Goal: Task Accomplishment & Management: Use online tool/utility

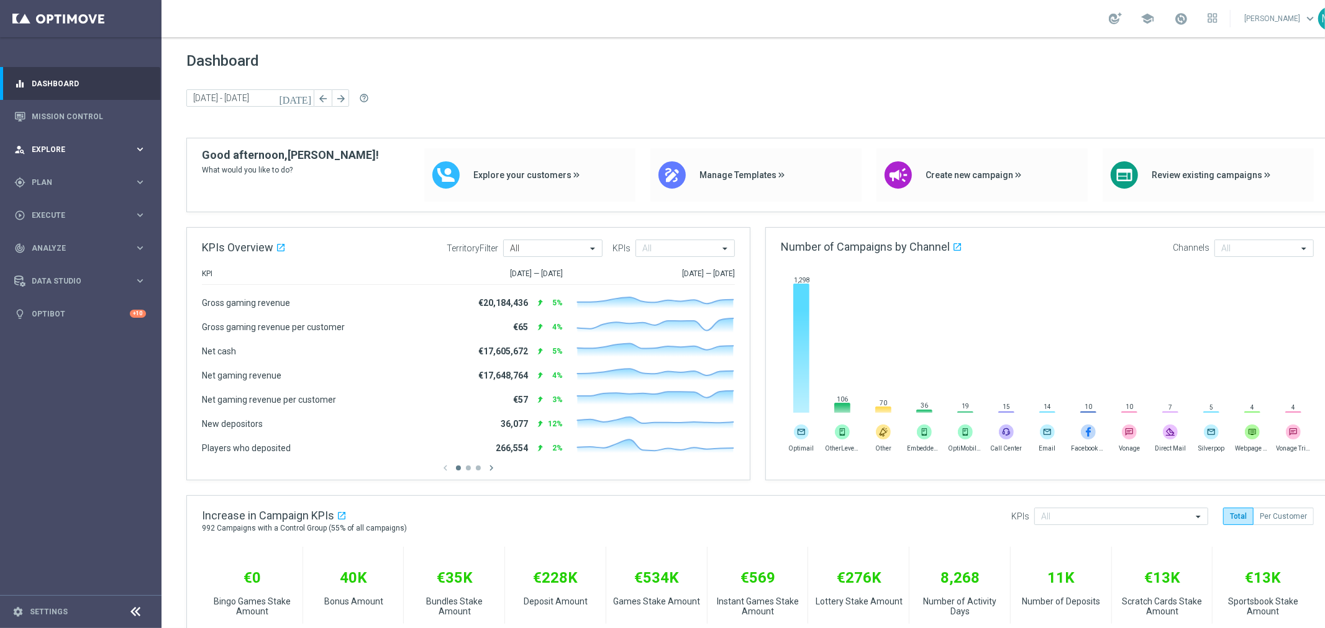
click at [73, 156] on div "person_search Explore keyboard_arrow_right" at bounding box center [80, 149] width 160 height 33
click at [63, 140] on div "person_search Explore keyboard_arrow_right" at bounding box center [80, 149] width 160 height 33
click at [76, 172] on div "gps_fixed Plan keyboard_arrow_right" at bounding box center [80, 182] width 160 height 33
click at [66, 245] on span "Templates" at bounding box center [77, 245] width 89 height 7
click at [65, 261] on link "Optimail" at bounding box center [84, 264] width 91 height 10
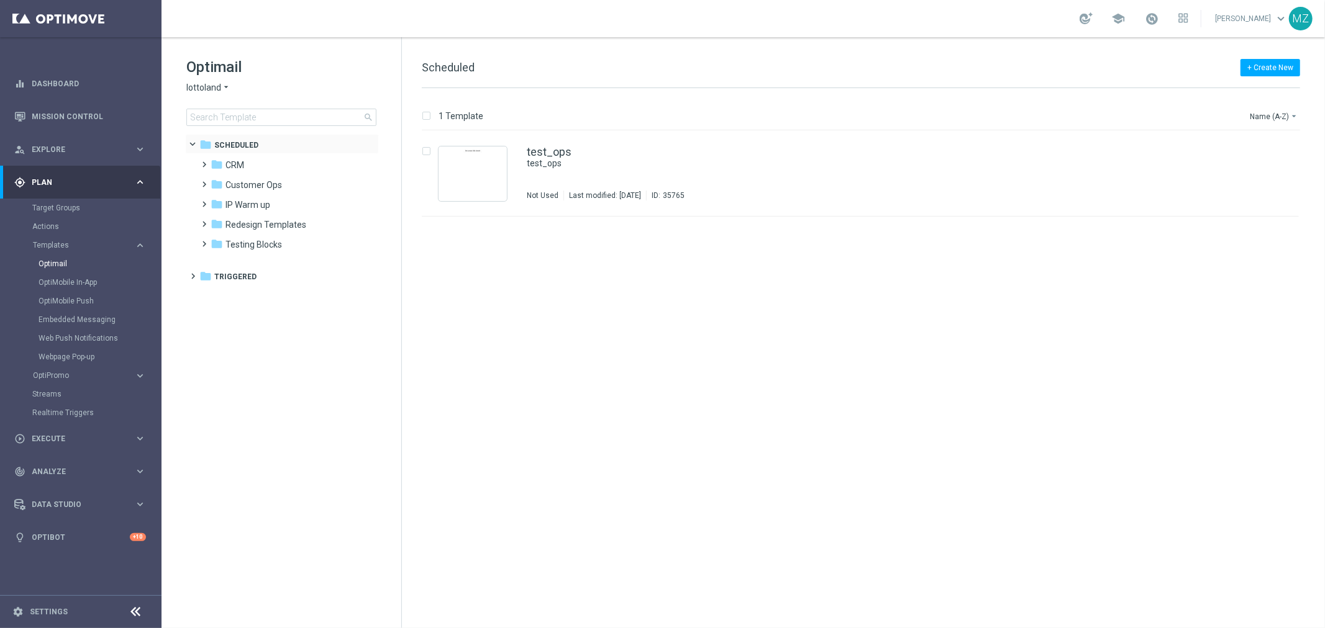
click at [196, 141] on span at bounding box center [198, 142] width 5 height 6
click at [194, 171] on span at bounding box center [191, 171] width 6 height 5
click at [204, 194] on span at bounding box center [202, 191] width 6 height 5
click at [217, 214] on span at bounding box center [215, 211] width 6 height 5
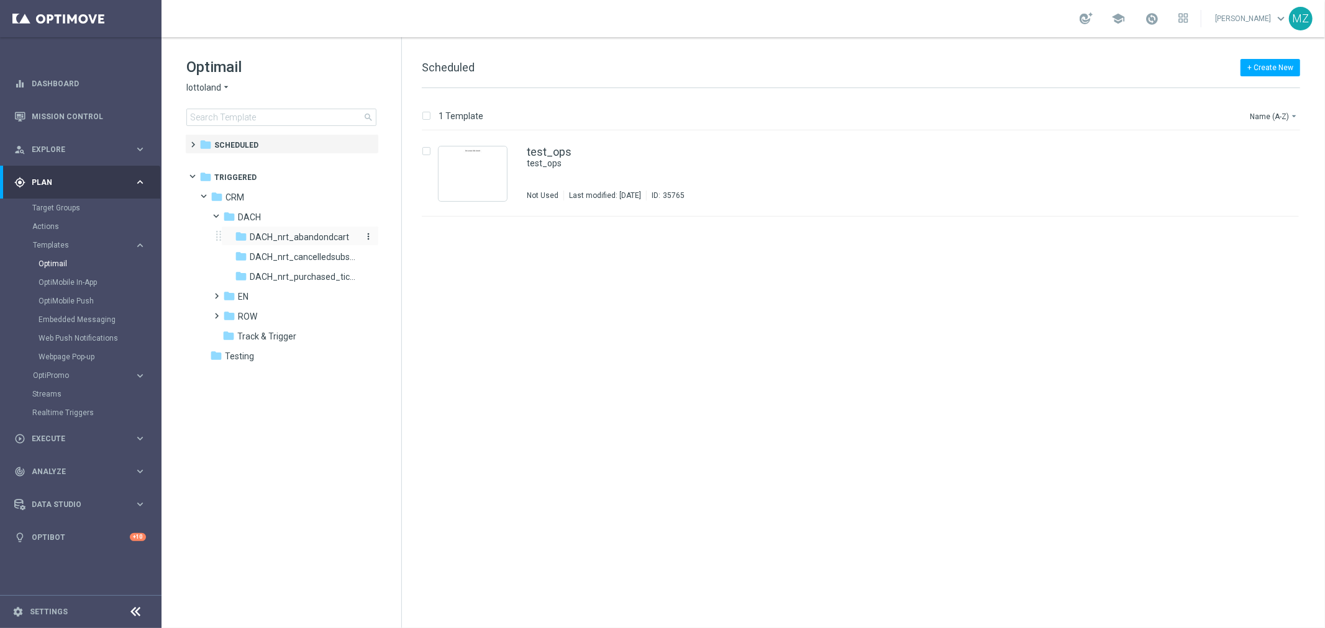
click at [315, 232] on span "DACH_nrt_abandondcart" at bounding box center [299, 237] width 99 height 11
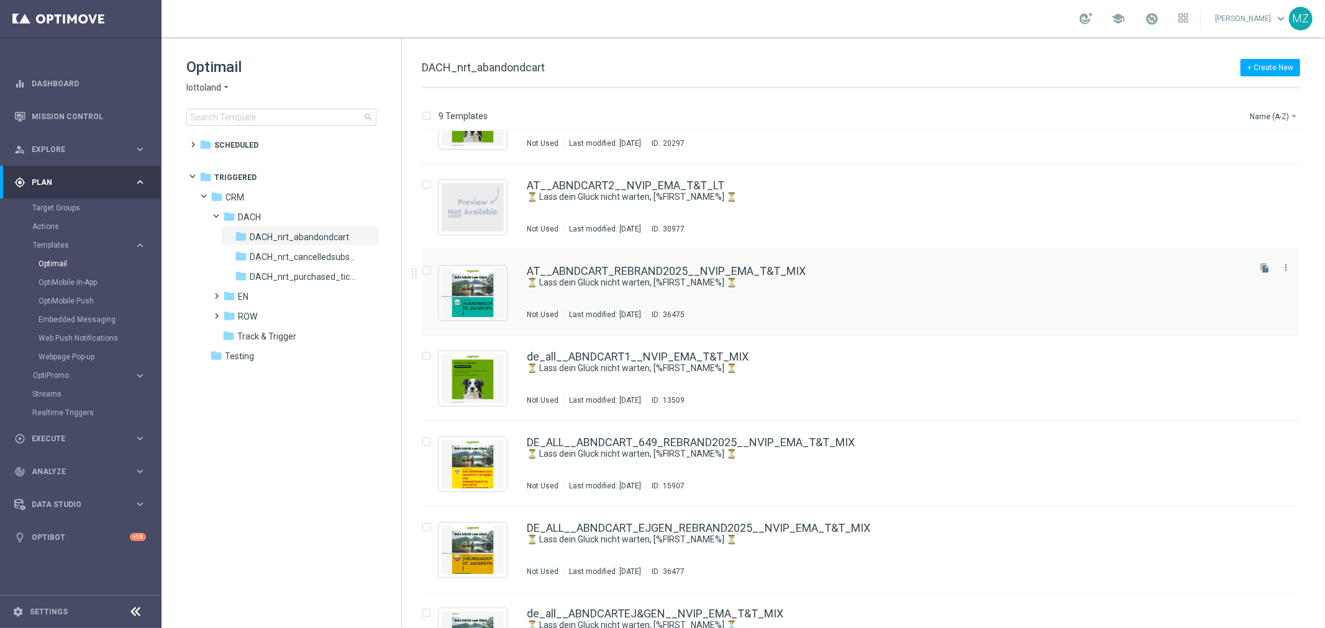
scroll to position [207, 0]
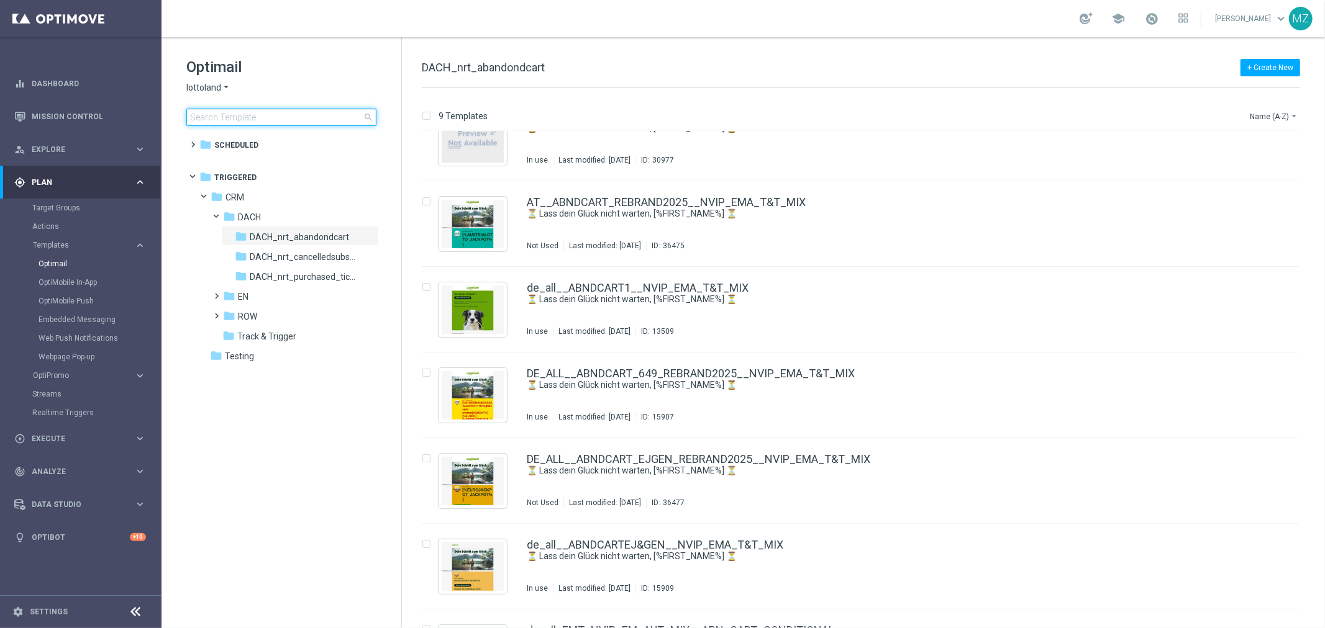
click at [251, 119] on input at bounding box center [281, 117] width 190 height 17
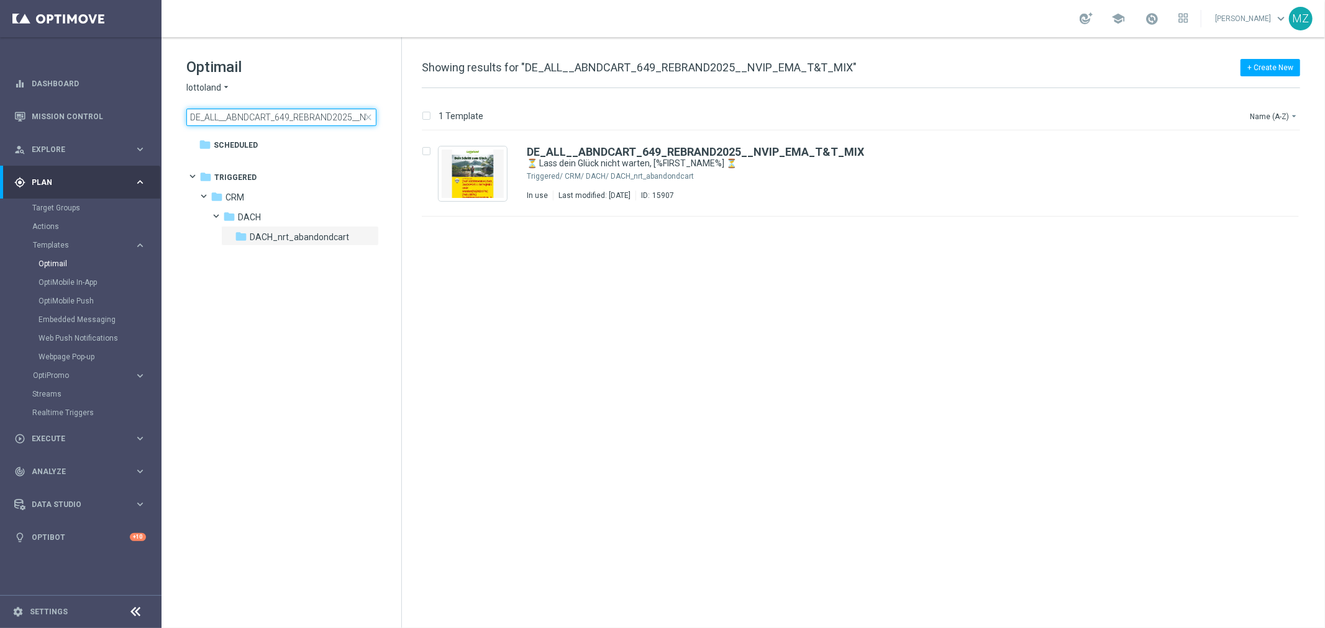
click at [310, 116] on input "DE_ALL__ABNDCART_649_REBRAND2025__NVIP_EMA_T&T_MIX" at bounding box center [281, 117] width 190 height 17
click at [299, 120] on input "DE_ALL__ABNDCART_EJGEN_REBRAND2025__NVIP_EMA_T&T_MIX" at bounding box center [281, 117] width 190 height 17
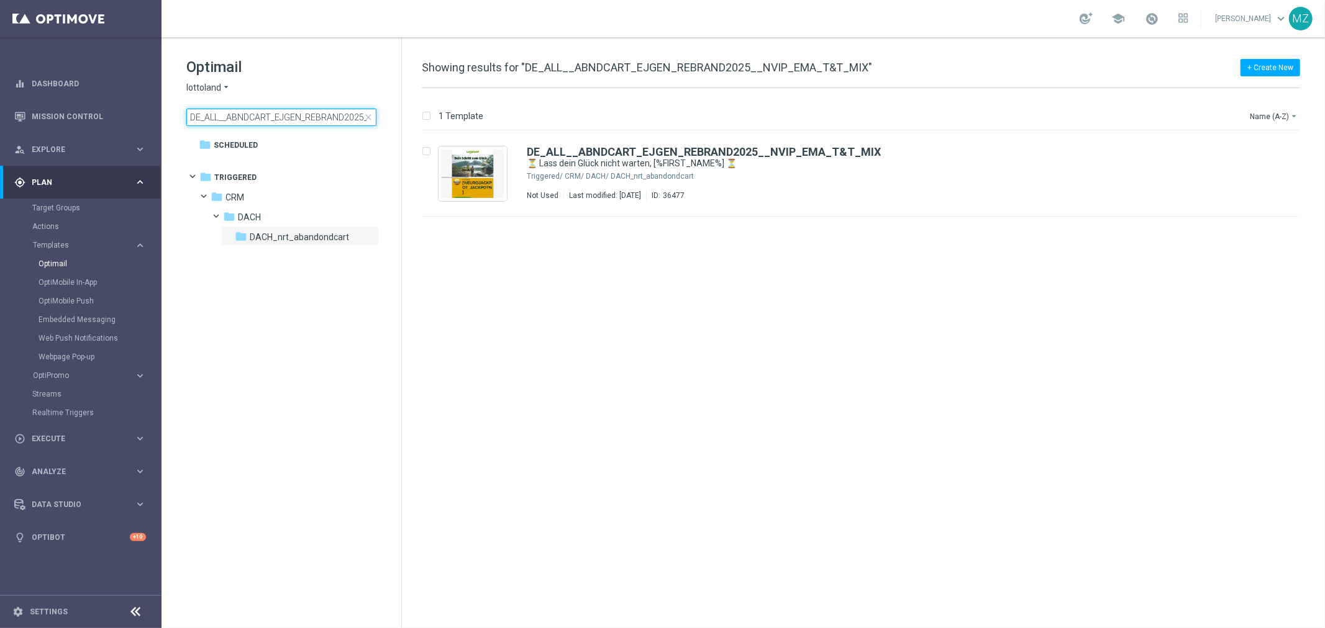
click at [299, 120] on input "DE_ALL__ABNDCART_EJGEN_REBRAND2025__NVIP_EMA_T&T_MIX" at bounding box center [281, 117] width 190 height 17
type input "AT__ABNDCART_REBRAND2025__NVIP_EMA_T&T_MIX"
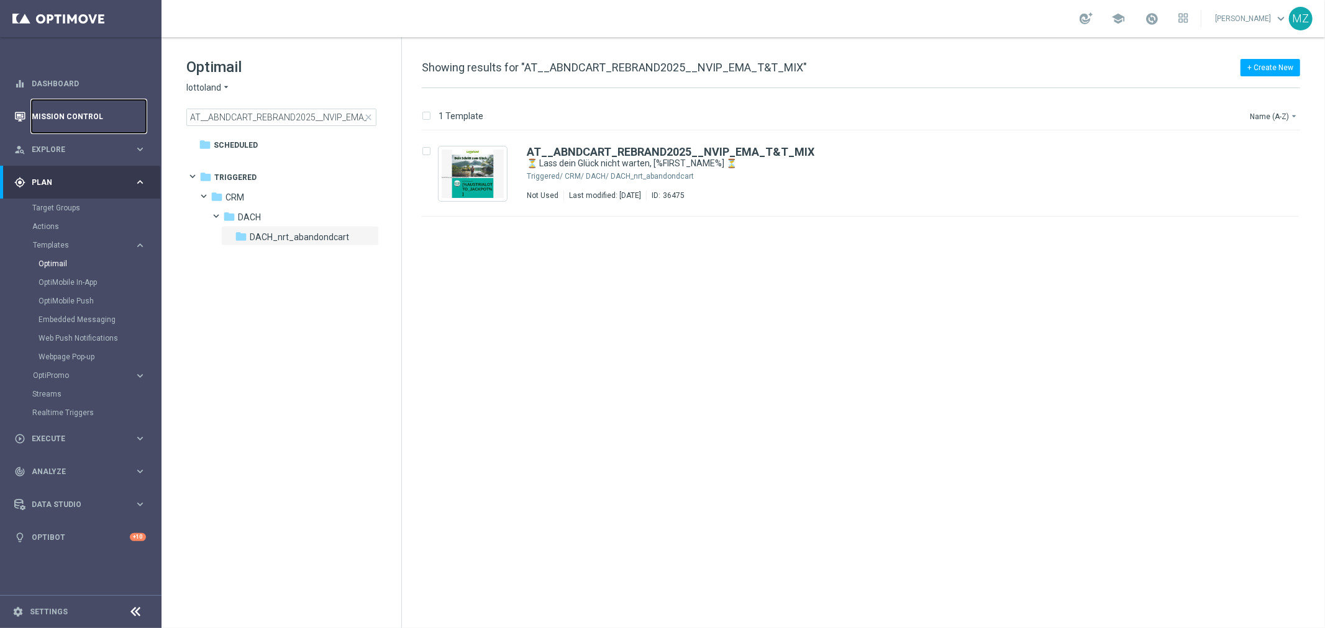
click at [56, 109] on link "Mission Control" at bounding box center [89, 116] width 114 height 33
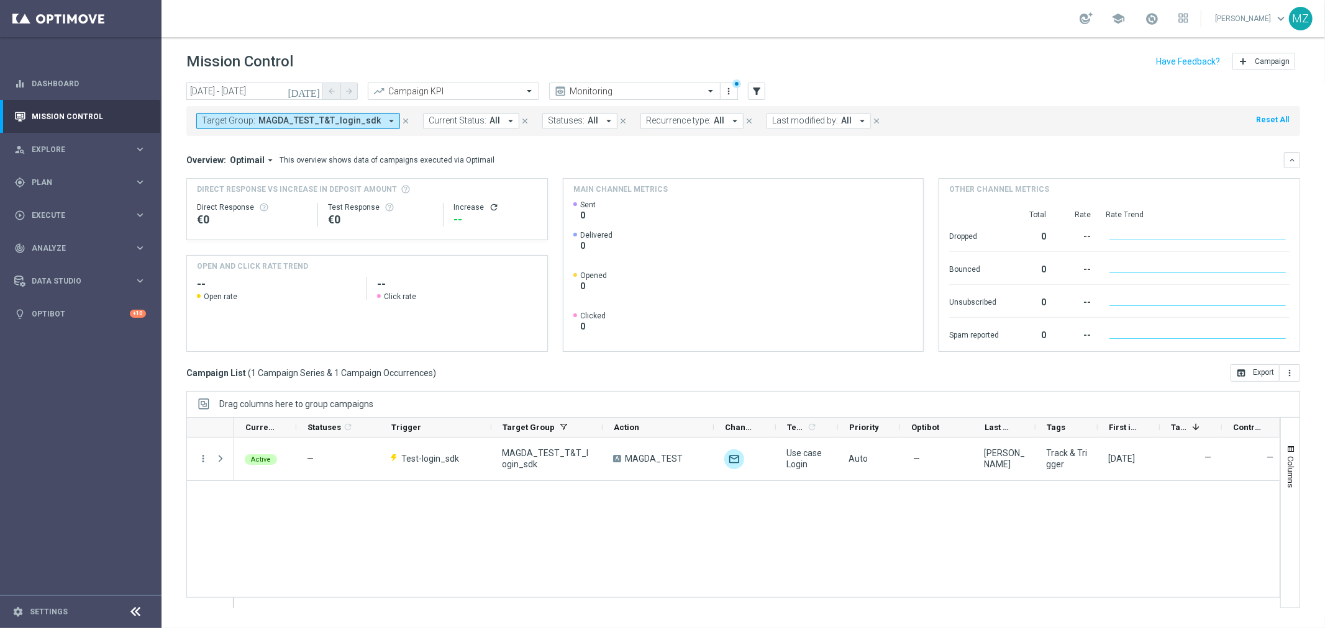
click at [401, 121] on icon "close" at bounding box center [405, 121] width 9 height 9
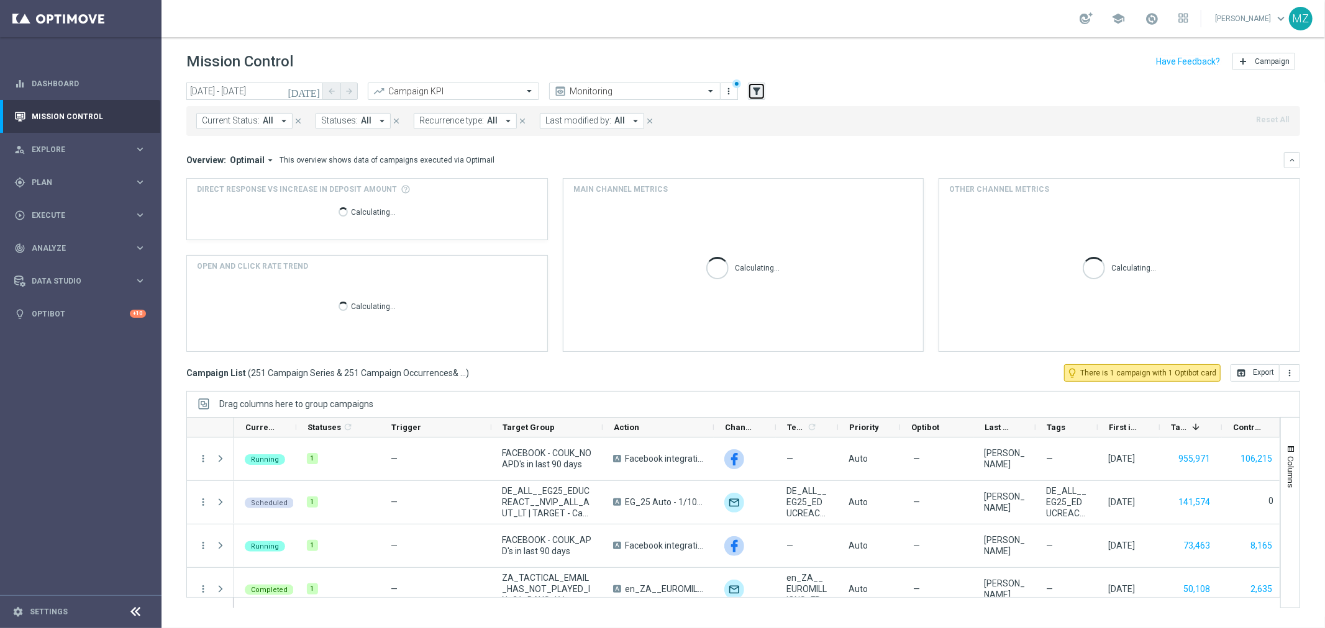
click at [756, 89] on icon "filter_alt" at bounding box center [756, 91] width 11 height 11
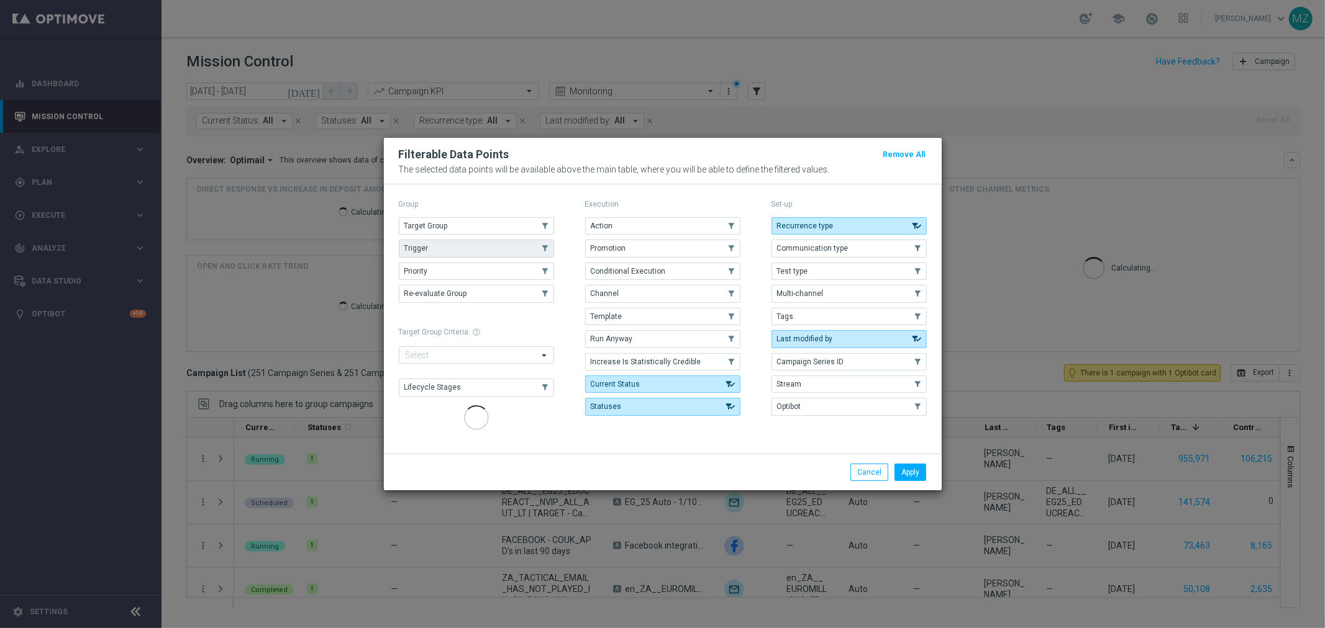
click at [470, 235] on button "Target Group" at bounding box center [476, 225] width 155 height 17
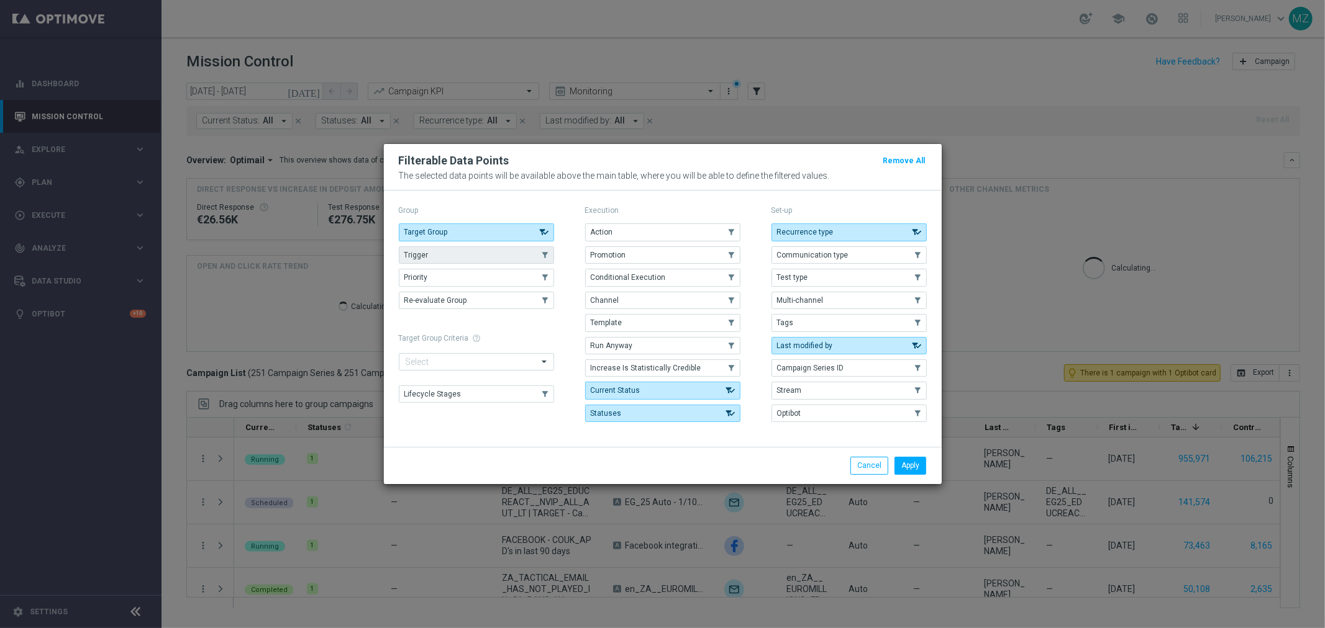
click at [469, 247] on button "Trigger" at bounding box center [476, 255] width 155 height 17
drag, startPoint x: 460, startPoint y: 258, endPoint x: 394, endPoint y: 265, distance: 65.6
click at [458, 258] on button "Trigger" at bounding box center [476, 255] width 155 height 17
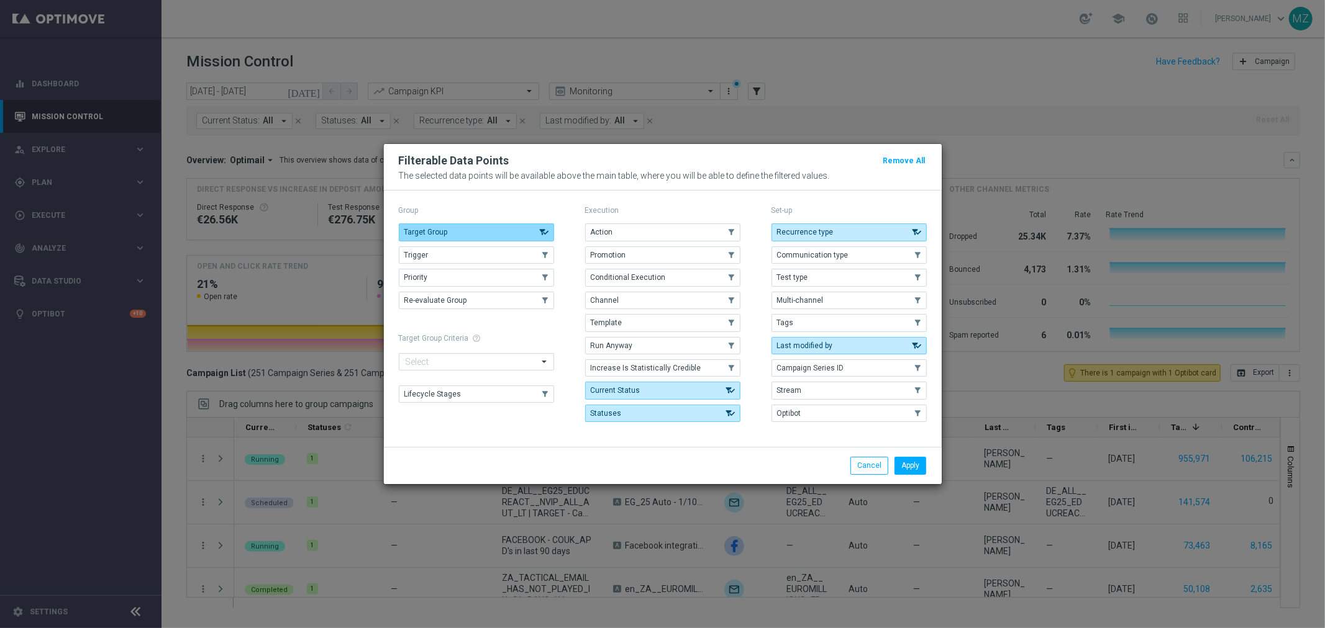
click at [450, 228] on button "Target Group" at bounding box center [476, 232] width 155 height 17
click at [449, 247] on button "Trigger" at bounding box center [476, 255] width 155 height 17
drag, startPoint x: 917, startPoint y: 466, endPoint x: 753, endPoint y: 385, distance: 182.7
click at [916, 466] on button "Apply" at bounding box center [910, 465] width 32 height 17
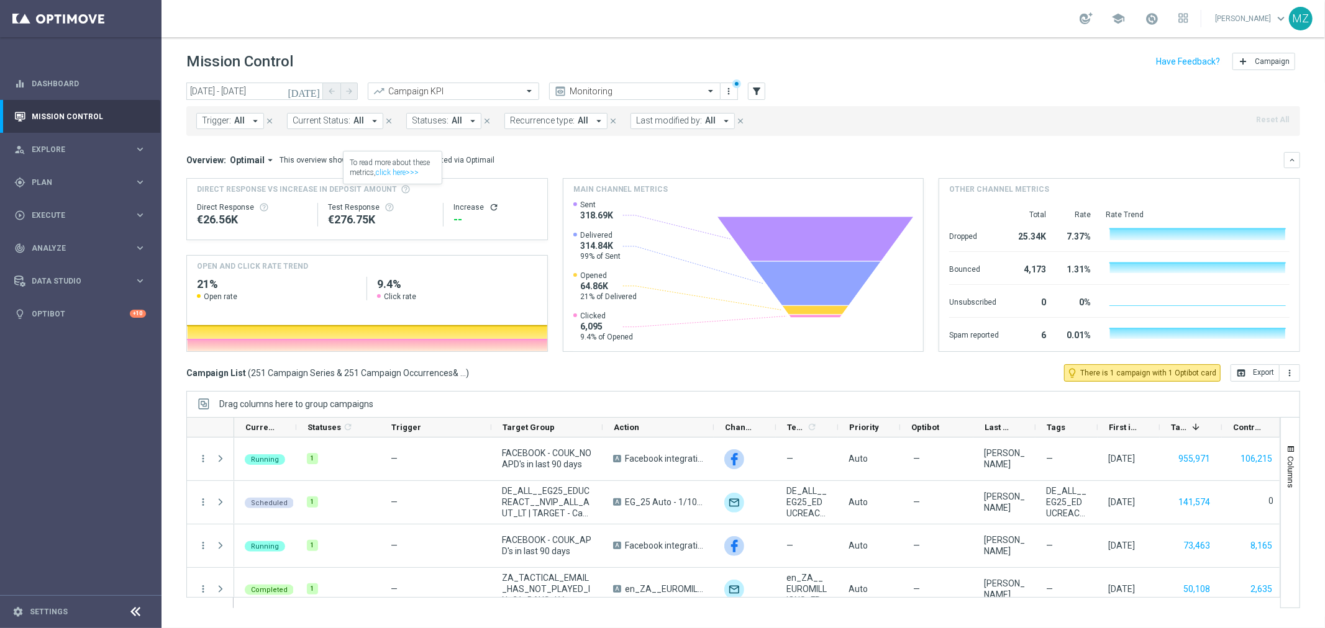
click at [220, 125] on span "Trigger:" at bounding box center [216, 121] width 29 height 11
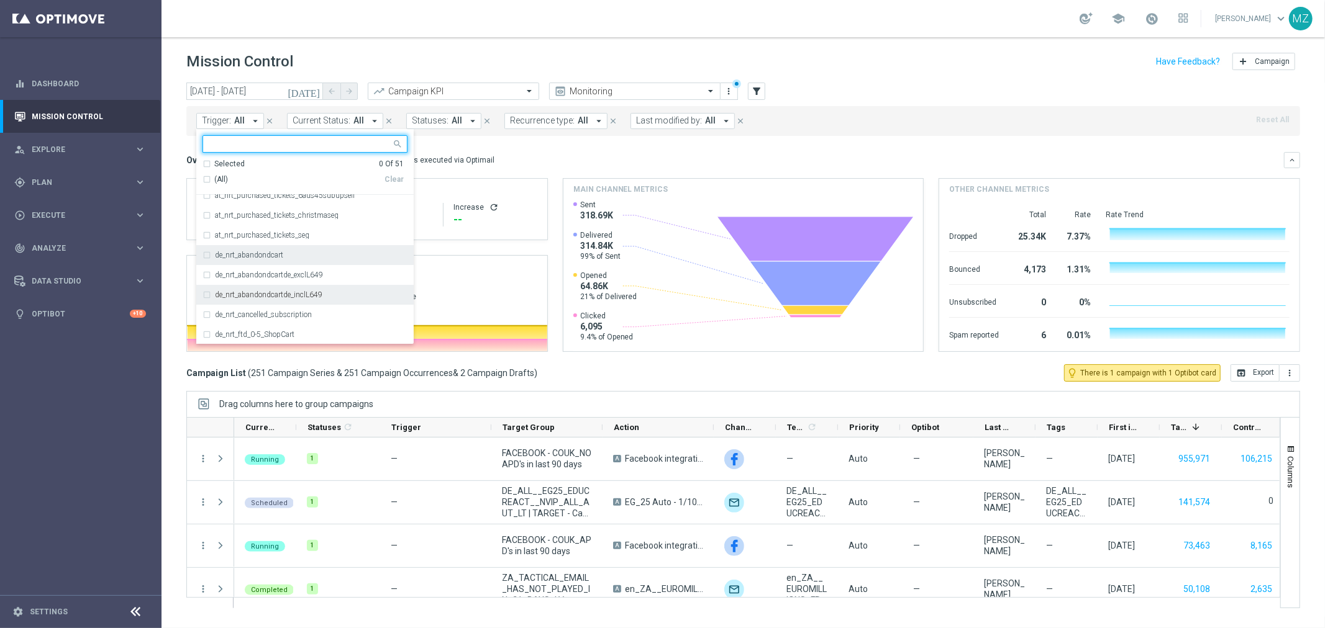
scroll to position [138, 0]
click at [283, 224] on label "de_nrt_abandondcartde_inclL649" at bounding box center [268, 225] width 107 height 7
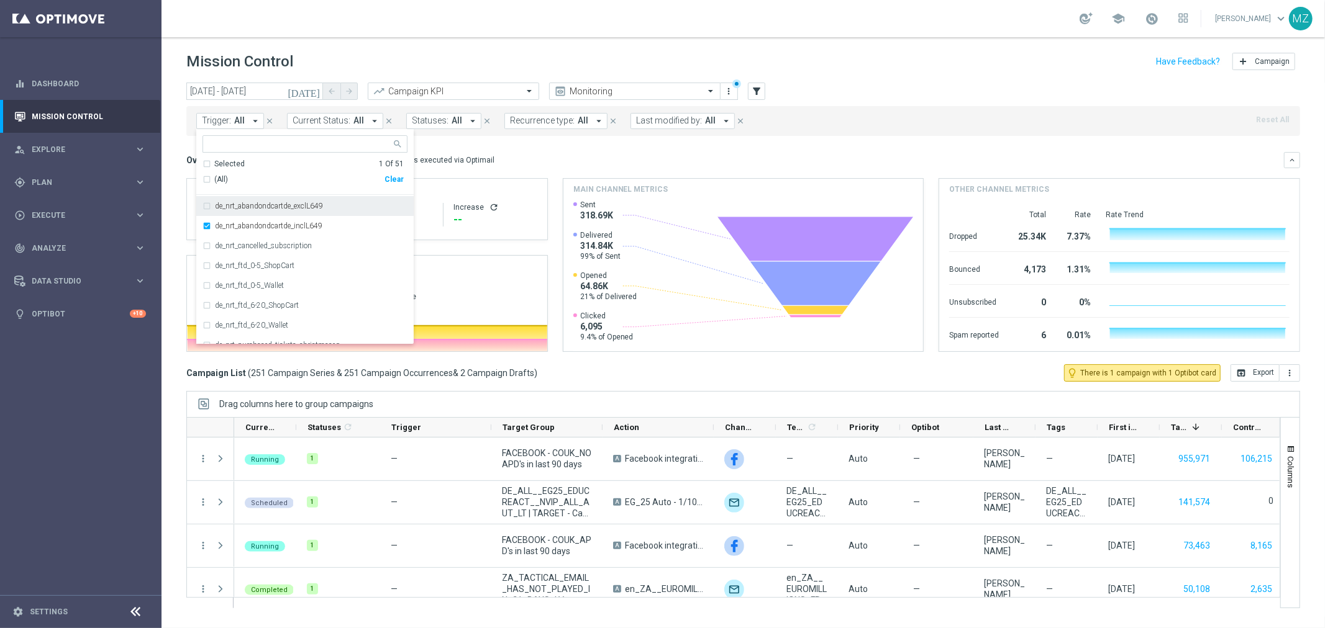
click at [963, 46] on header "Mission Control add Campaign" at bounding box center [742, 59] width 1163 height 45
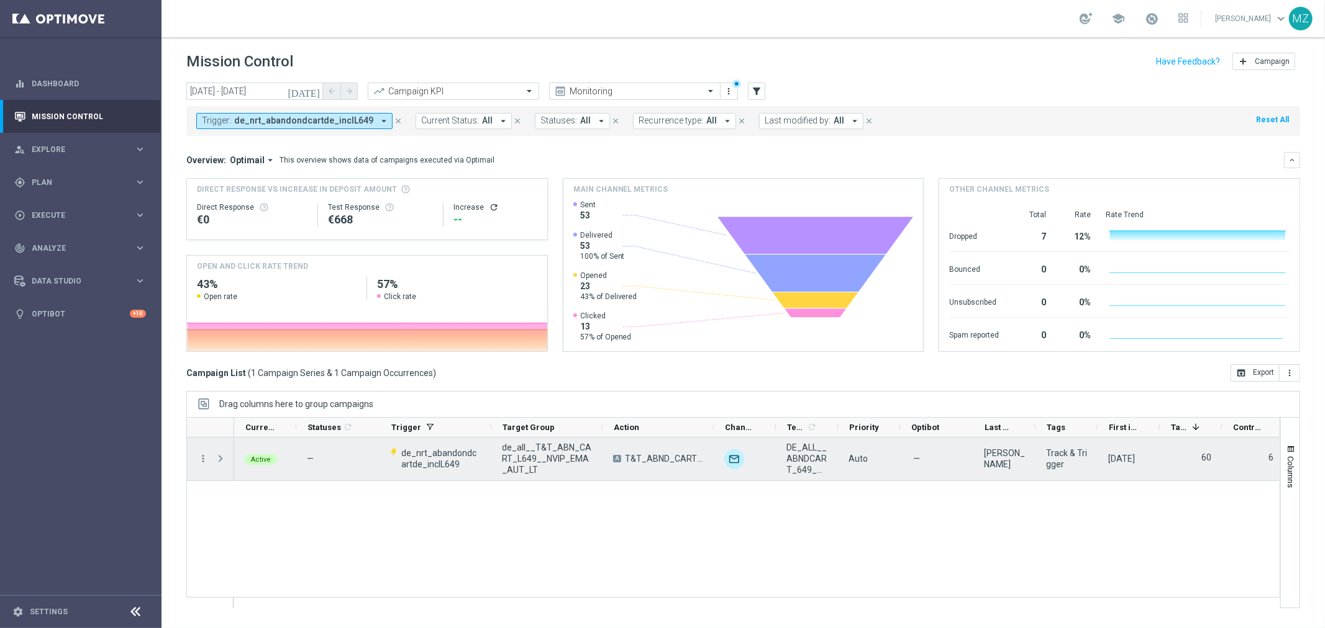
click at [219, 458] on span at bounding box center [220, 459] width 11 height 10
click at [219, 461] on span at bounding box center [220, 459] width 11 height 10
click at [205, 458] on icon "more_vert" at bounding box center [202, 458] width 11 height 11
click at [279, 467] on span "Campaign Details" at bounding box center [258, 467] width 63 height 9
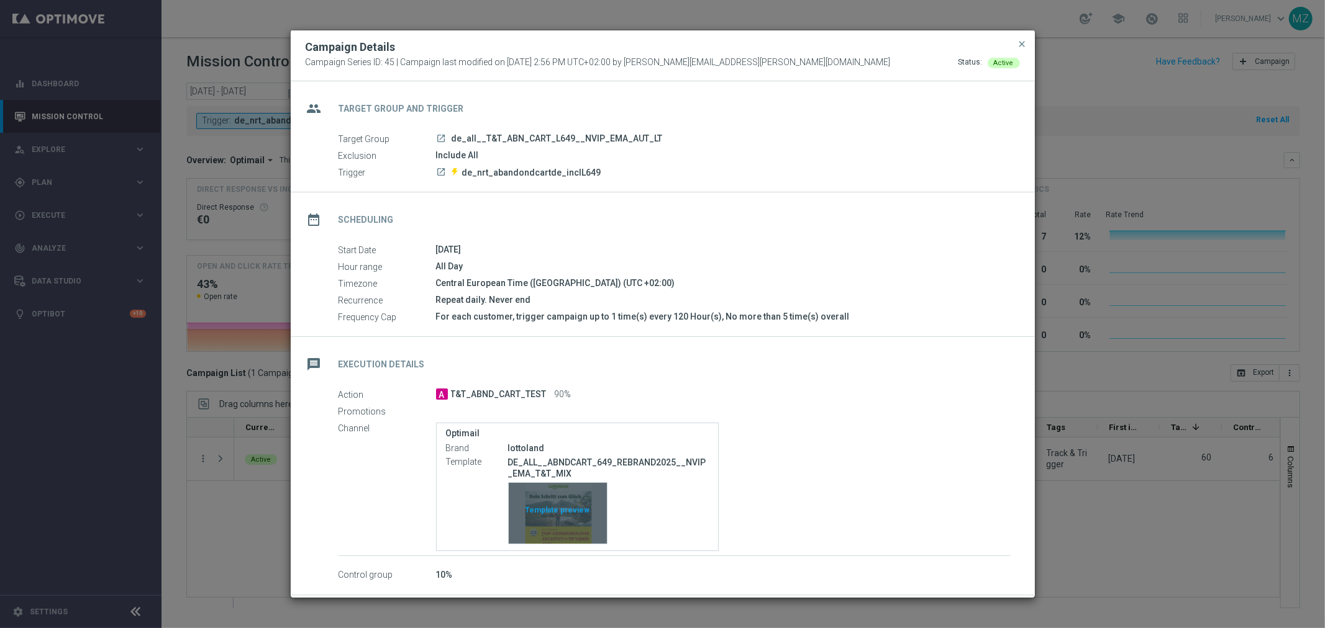
click at [573, 514] on div "Template preview" at bounding box center [558, 513] width 98 height 61
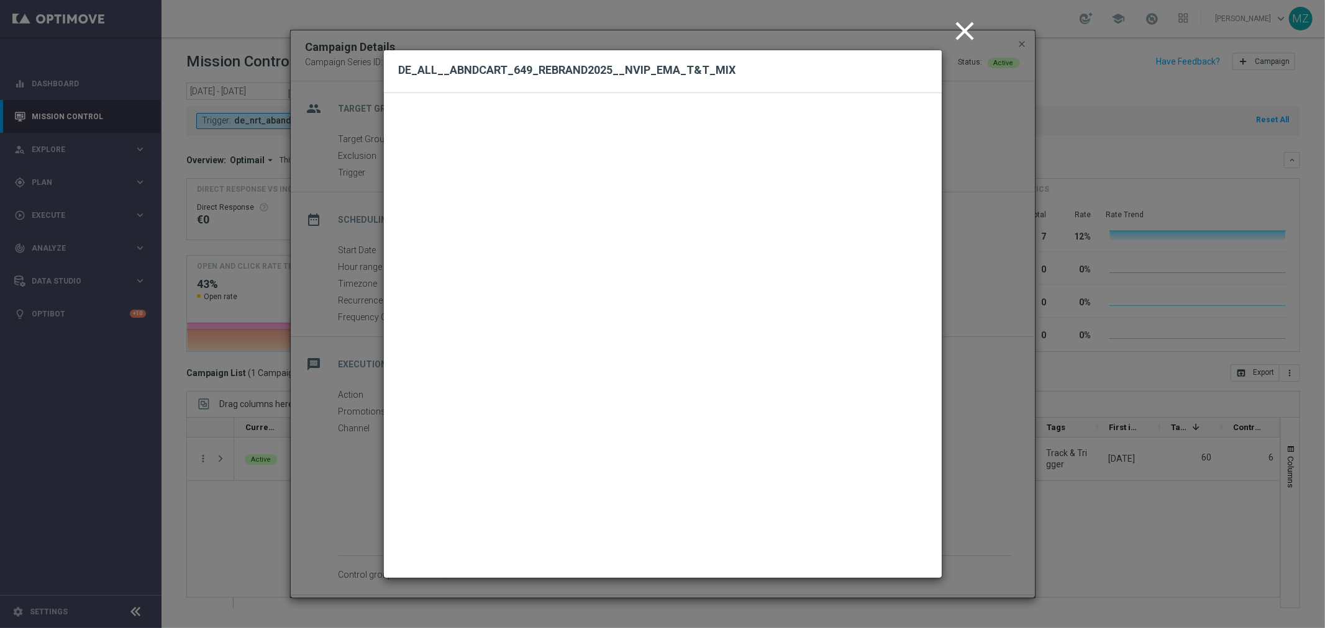
click at [963, 30] on icon "close" at bounding box center [964, 31] width 31 height 31
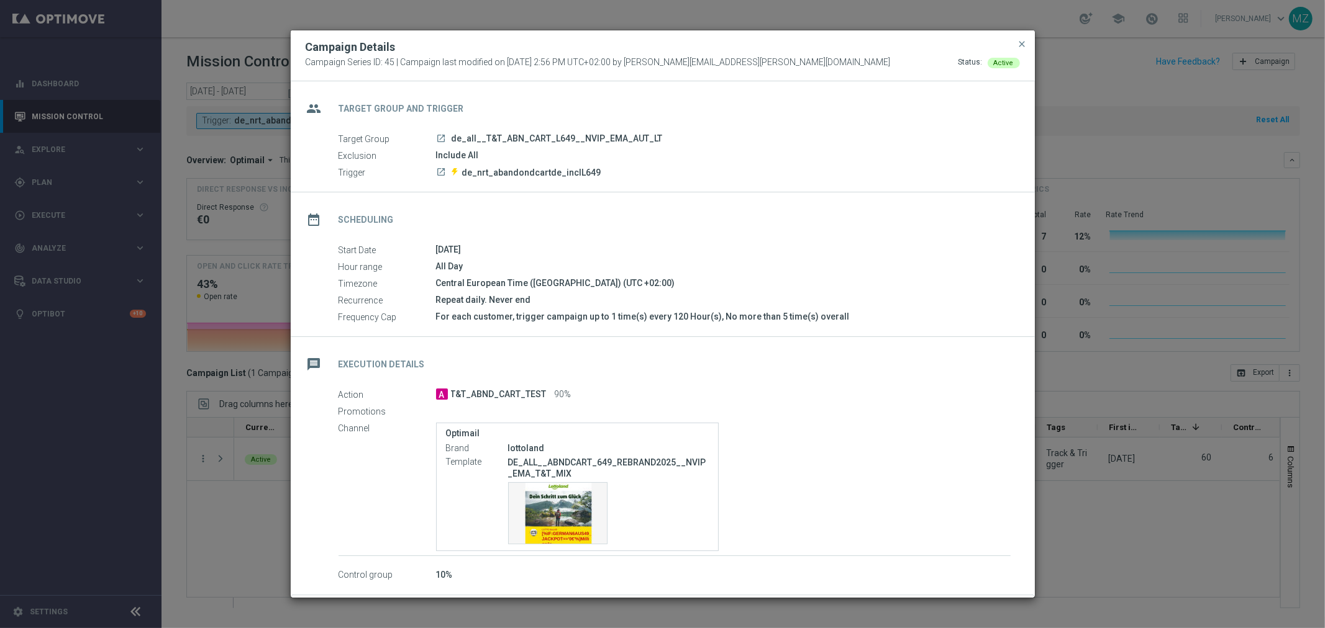
click at [1025, 37] on button "close" at bounding box center [1022, 44] width 12 height 15
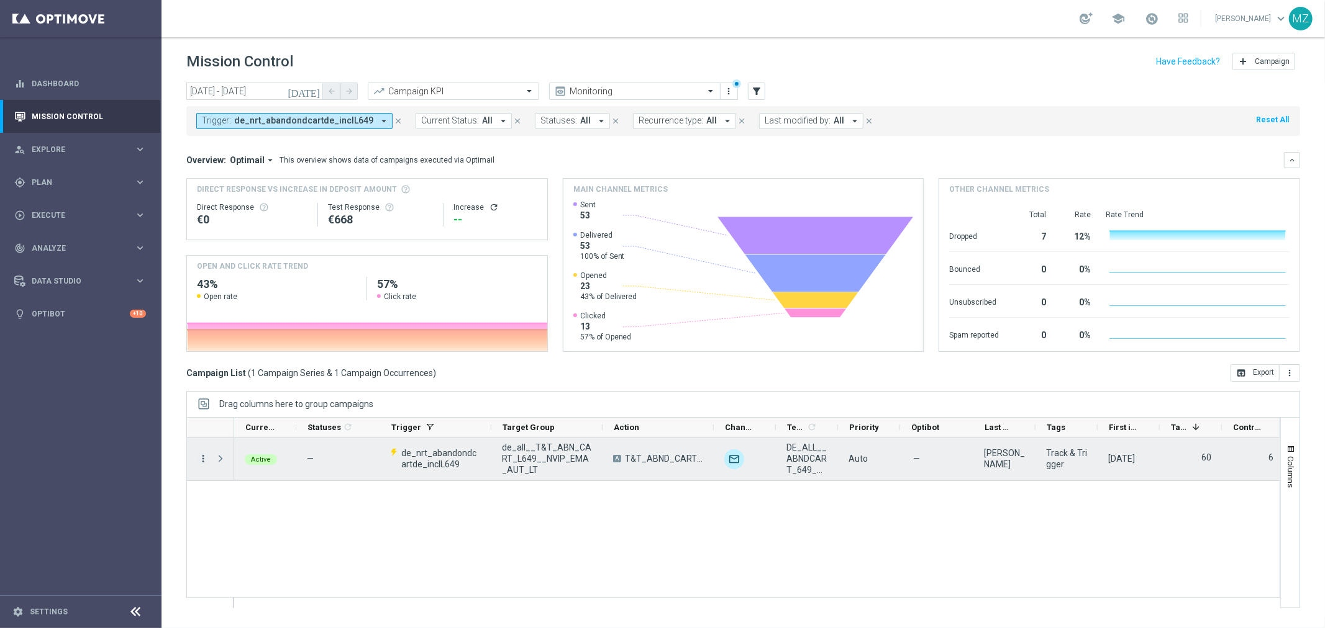
click at [205, 463] on icon "more_vert" at bounding box center [202, 458] width 11 height 11
click at [299, 473] on div "list Campaign Details" at bounding box center [279, 466] width 140 height 17
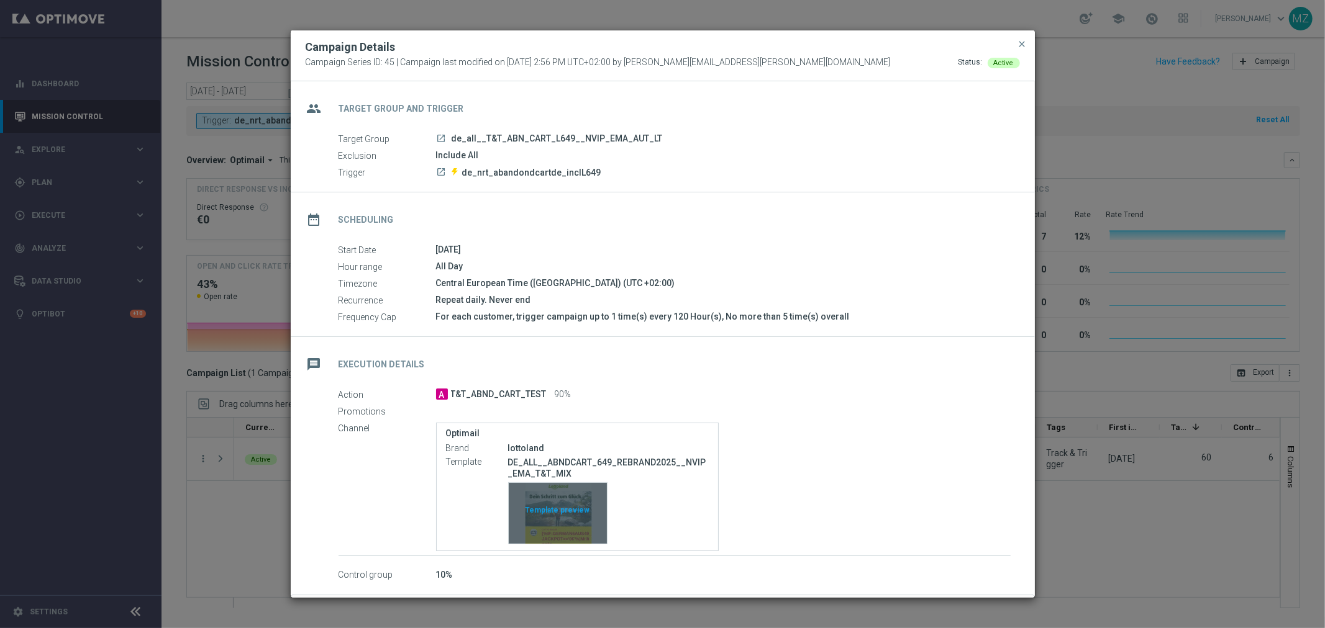
click at [573, 511] on div "Template preview" at bounding box center [558, 513] width 98 height 61
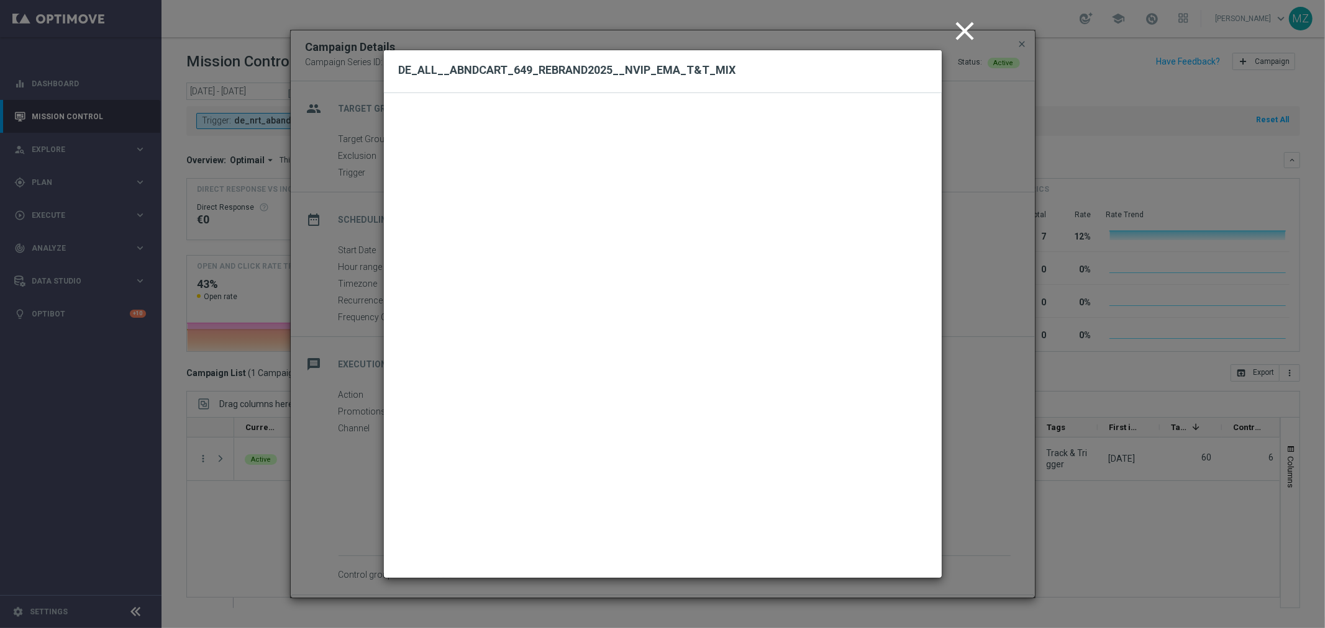
click at [964, 29] on icon "close" at bounding box center [964, 31] width 31 height 31
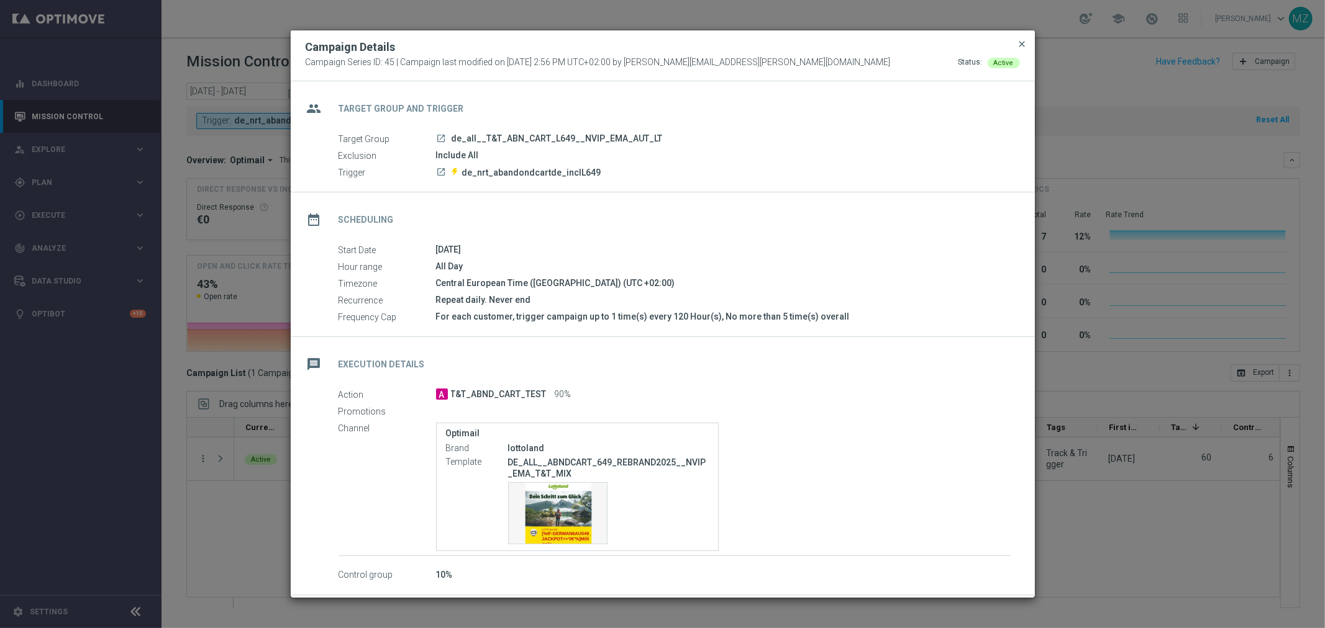
click at [1021, 43] on span "close" at bounding box center [1022, 44] width 10 height 10
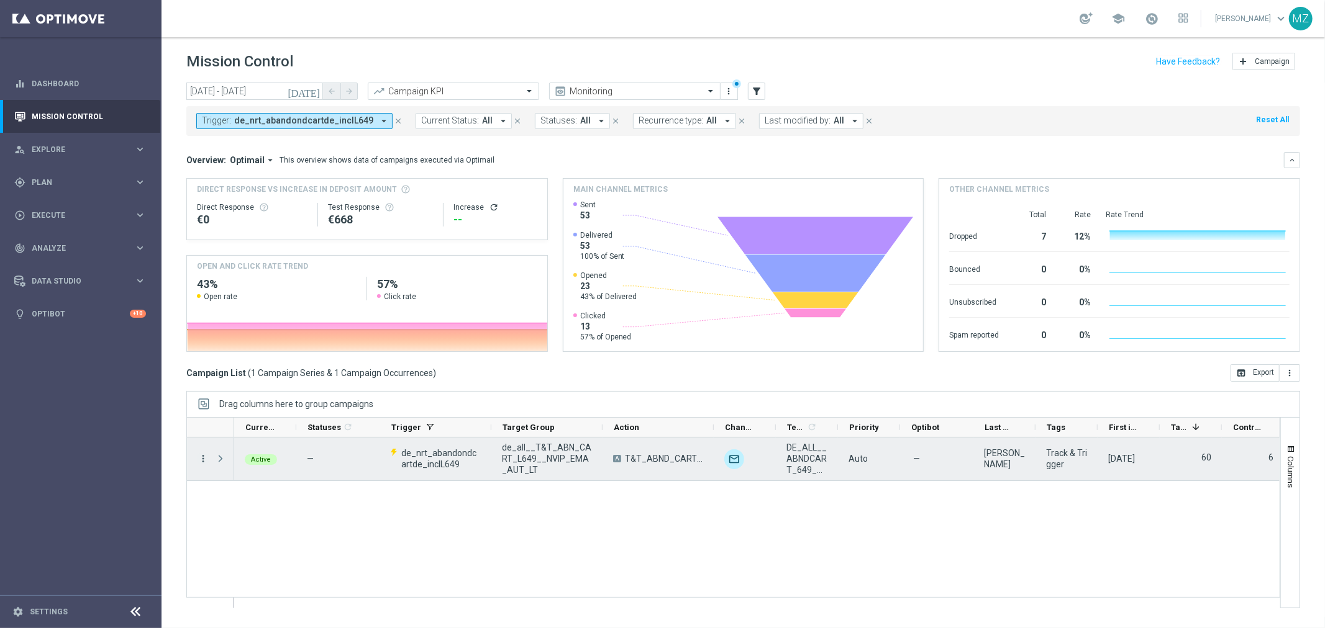
click at [199, 455] on icon "more_vert" at bounding box center [202, 458] width 11 height 11
click at [255, 542] on div "Edit" at bounding box center [285, 542] width 116 height 9
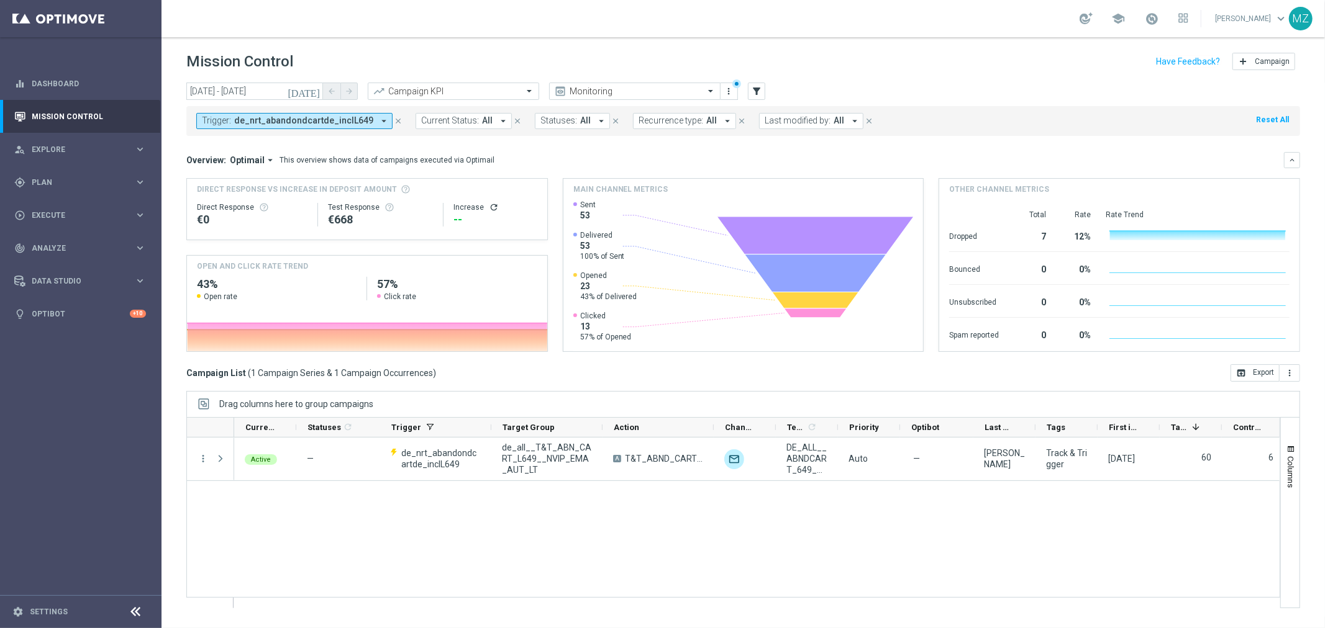
click at [327, 129] on button "Trigger: de_nrt_abandondcartde_inclL649 arrow_drop_down" at bounding box center [294, 121] width 196 height 16
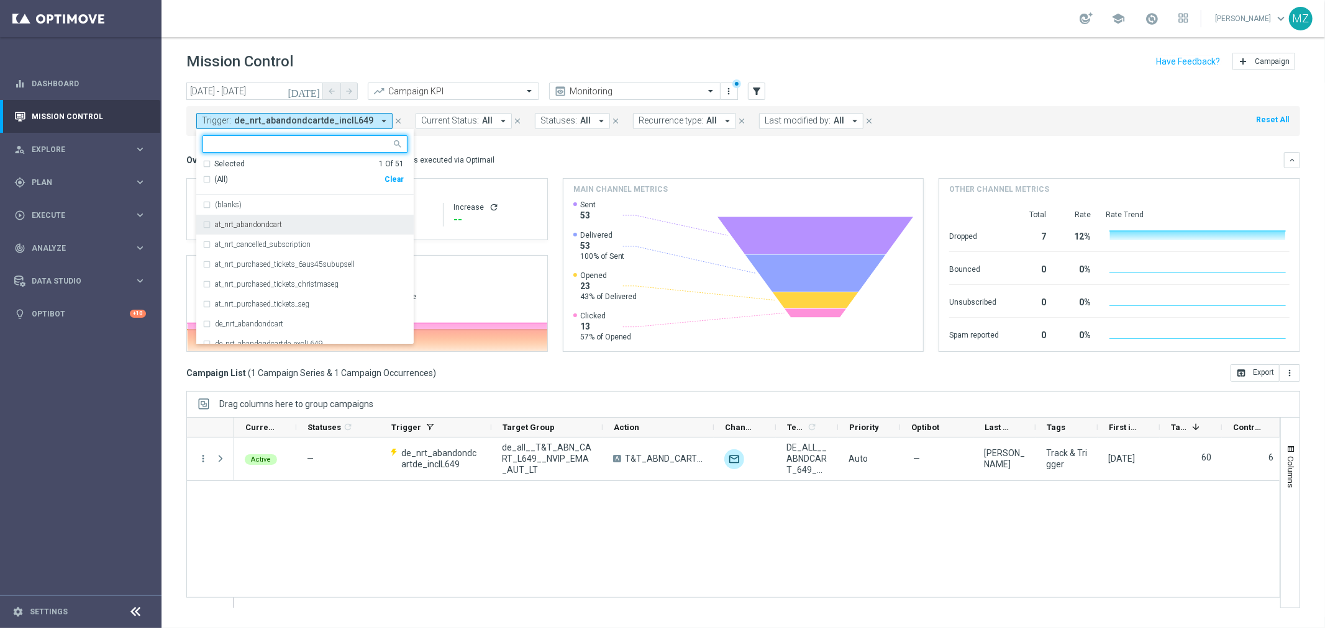
scroll to position [69, 0]
click at [308, 286] on div "de_nrt_abandondcartde_inclL649" at bounding box center [304, 295] width 205 height 20
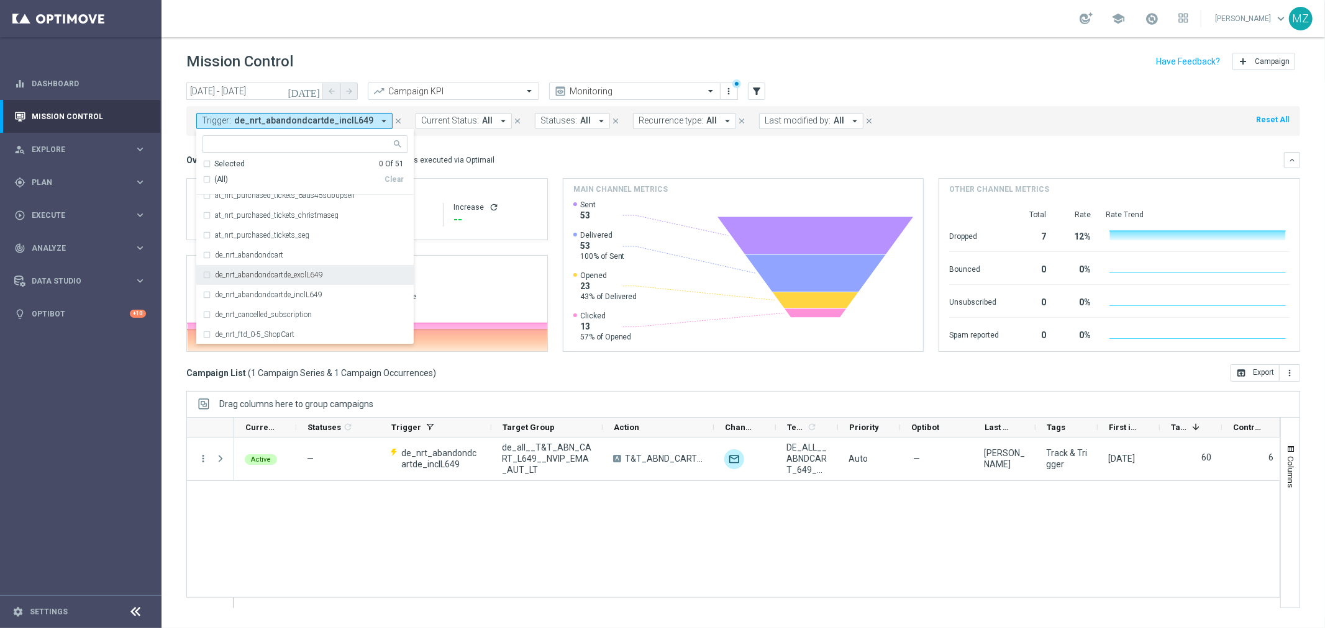
click at [311, 271] on label "de_nrt_abandondcartde_exclL649" at bounding box center [269, 274] width 108 height 7
click at [959, 64] on div "Mission Control add Campaign" at bounding box center [742, 62] width 1113 height 24
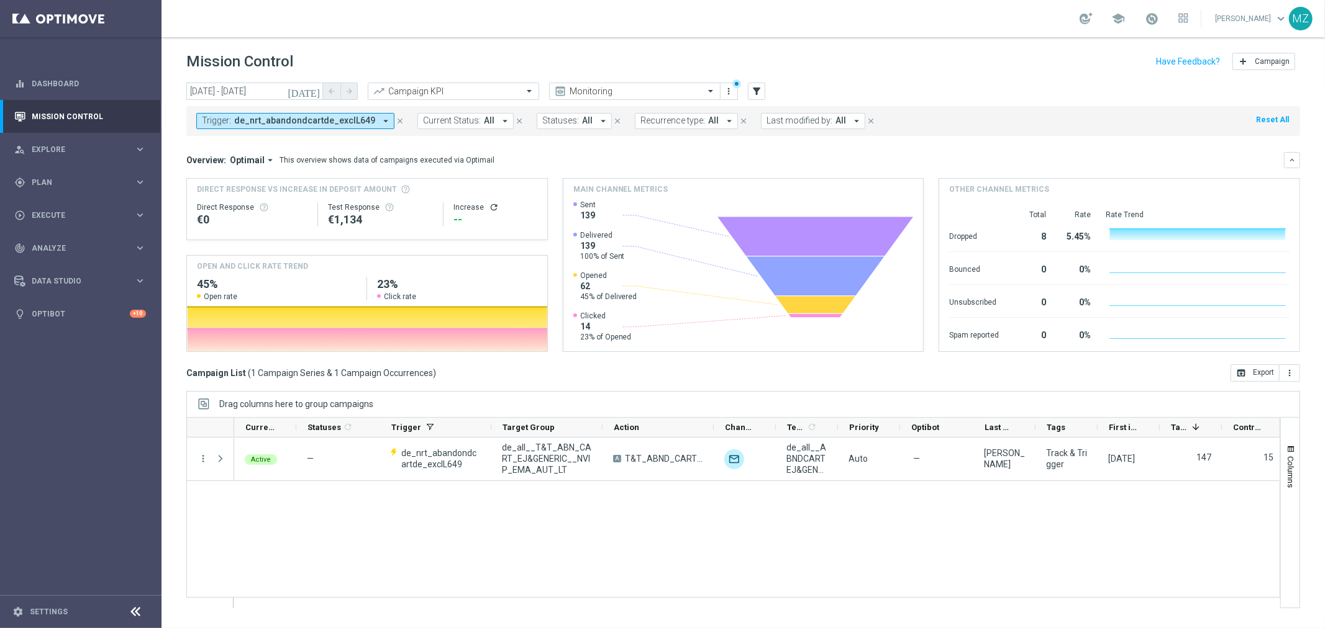
click at [314, 87] on icon "[DATE]" at bounding box center [305, 91] width 34 height 11
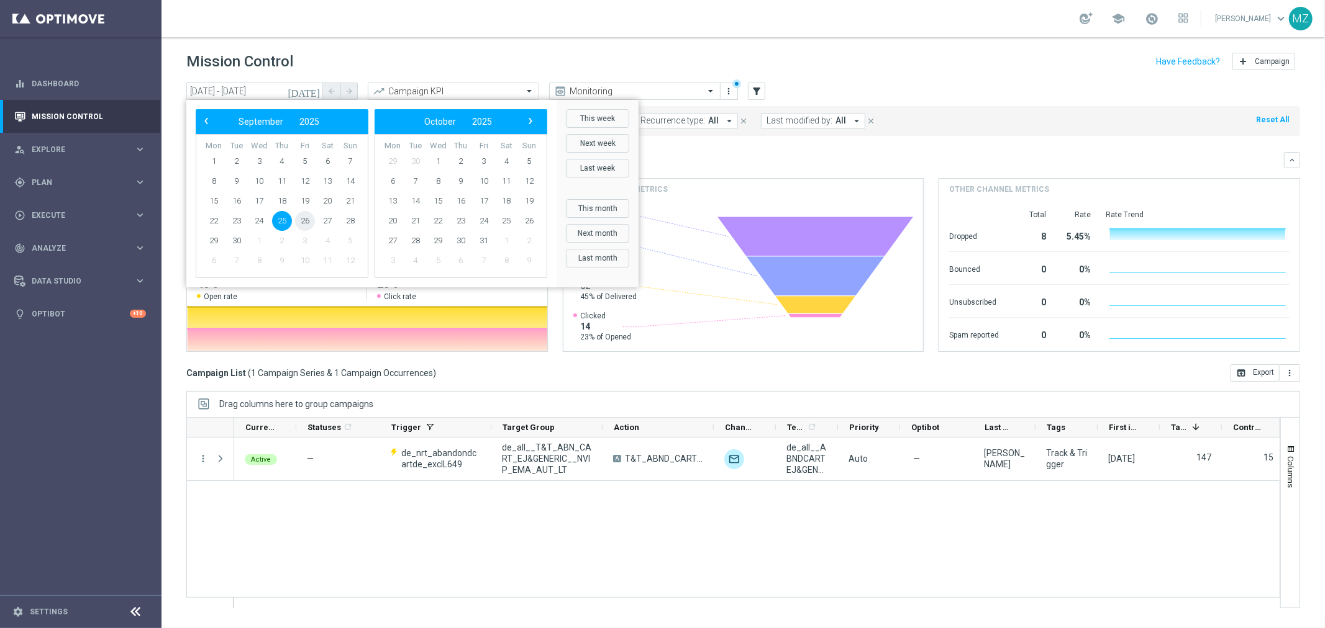
click at [307, 224] on span "26" at bounding box center [305, 221] width 20 height 20
click at [307, 222] on span "26" at bounding box center [305, 221] width 20 height 20
type input "26 Sep 2025 - 26 Sep 2025"
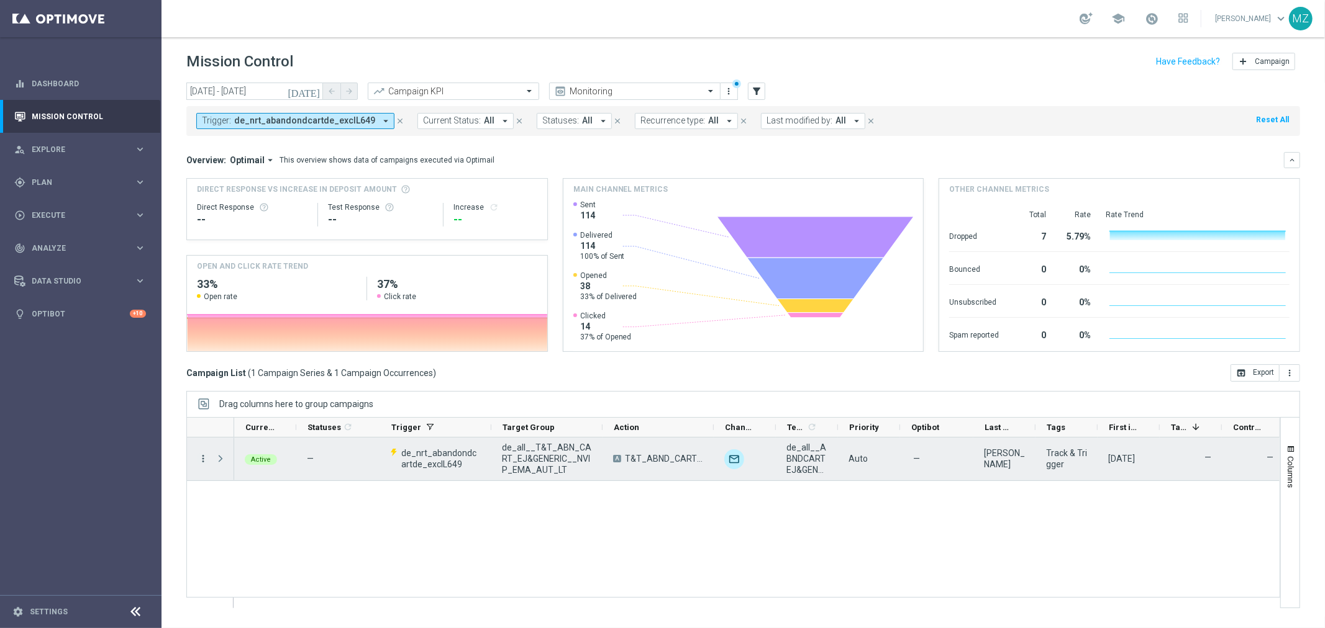
click at [201, 456] on icon "more_vert" at bounding box center [202, 458] width 11 height 11
click at [267, 543] on div "Edit" at bounding box center [285, 542] width 116 height 9
click at [196, 460] on div "more_vert" at bounding box center [198, 459] width 22 height 43
click at [202, 460] on icon "more_vert" at bounding box center [202, 458] width 11 height 11
click at [252, 545] on div "Edit" at bounding box center [285, 542] width 116 height 9
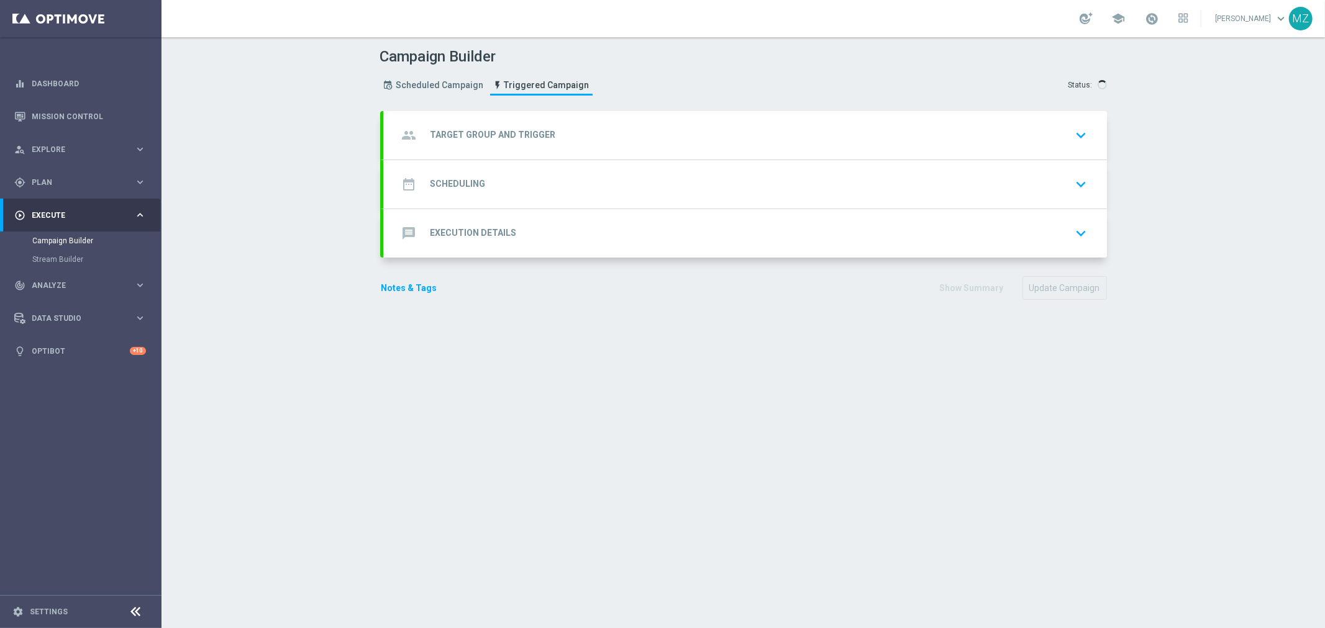
type input "Optimail"
type input "hours"
type input "lottoland"
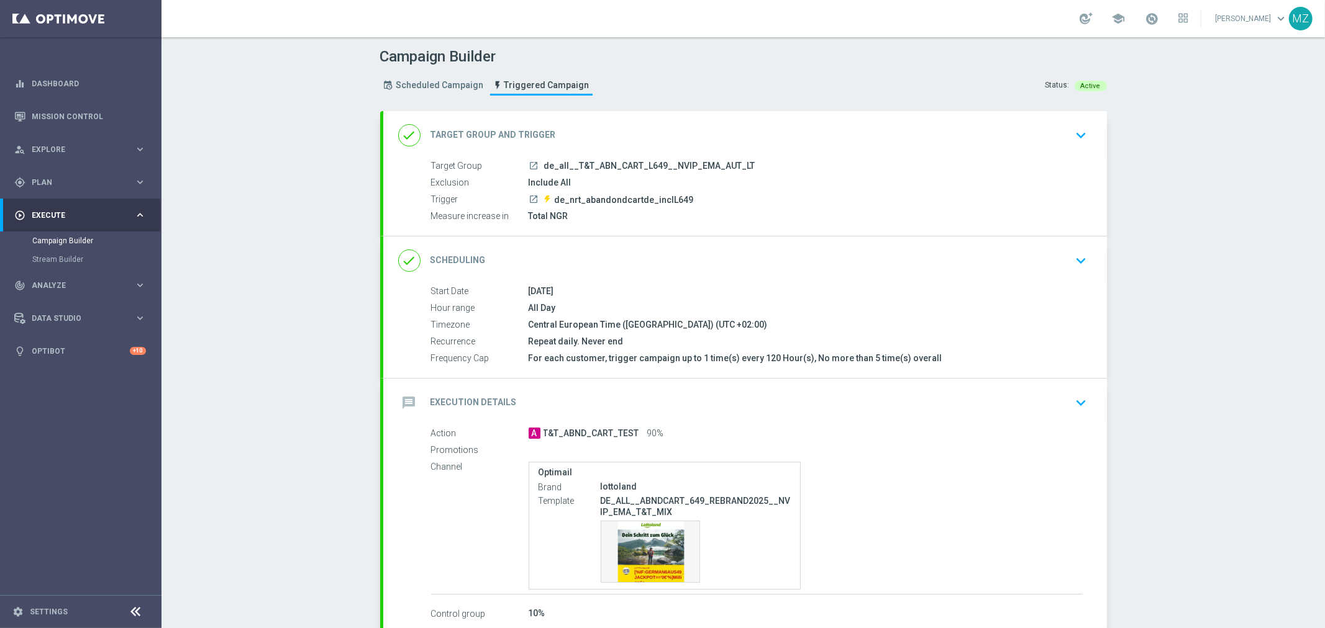
click at [871, 419] on div "message Execution Details keyboard_arrow_down" at bounding box center [744, 403] width 723 height 48
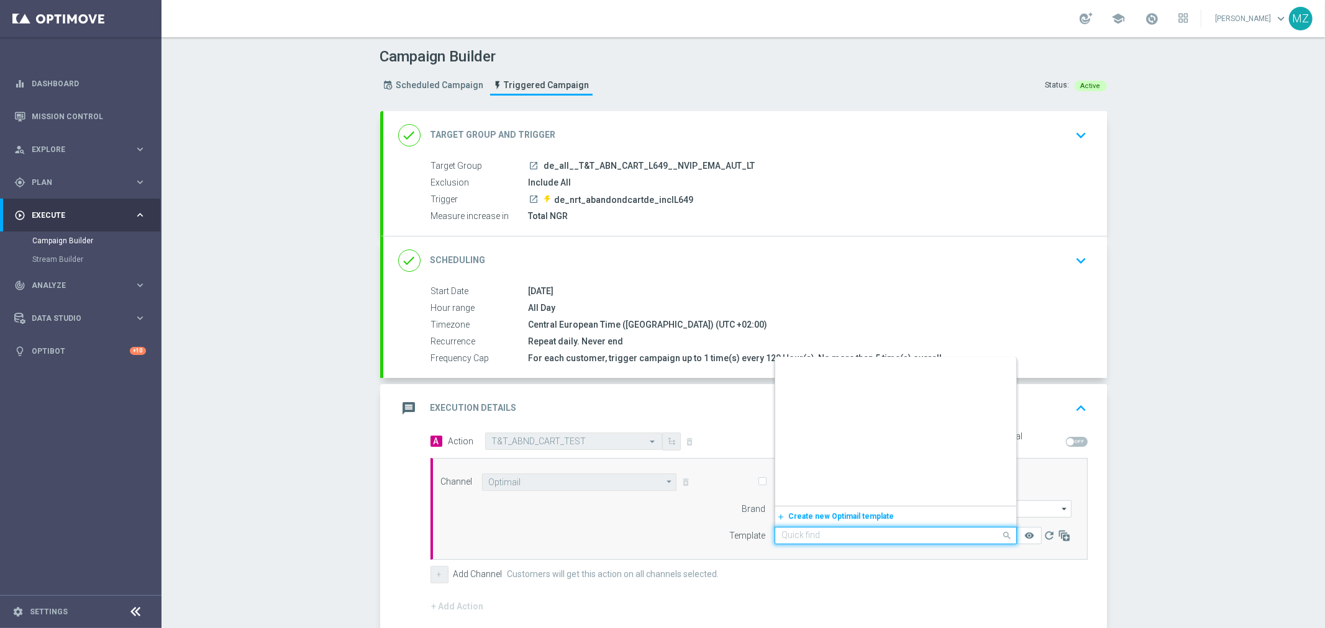
click at [827, 532] on input "text" at bounding box center [883, 536] width 204 height 11
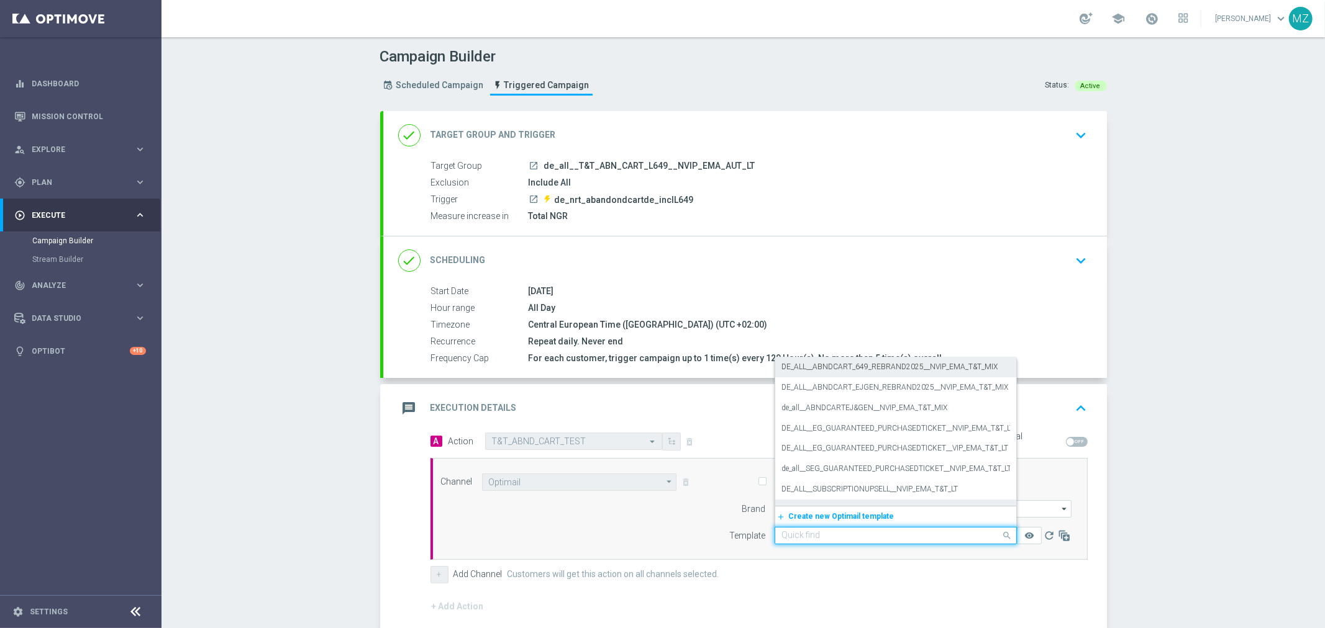
click at [625, 542] on div "Channel Optimail Optimail arrow_drop_down Show Selected 0 of NaN Embedded Messa…" at bounding box center [757, 509] width 650 height 71
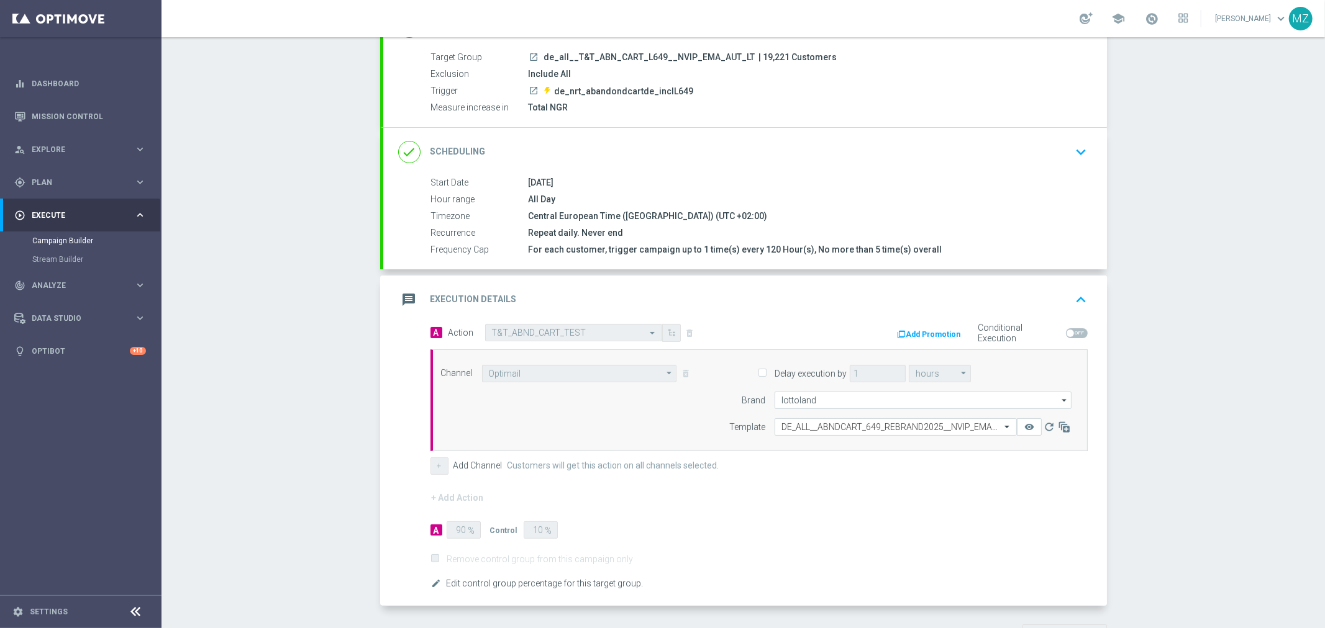
scroll to position [84, 0]
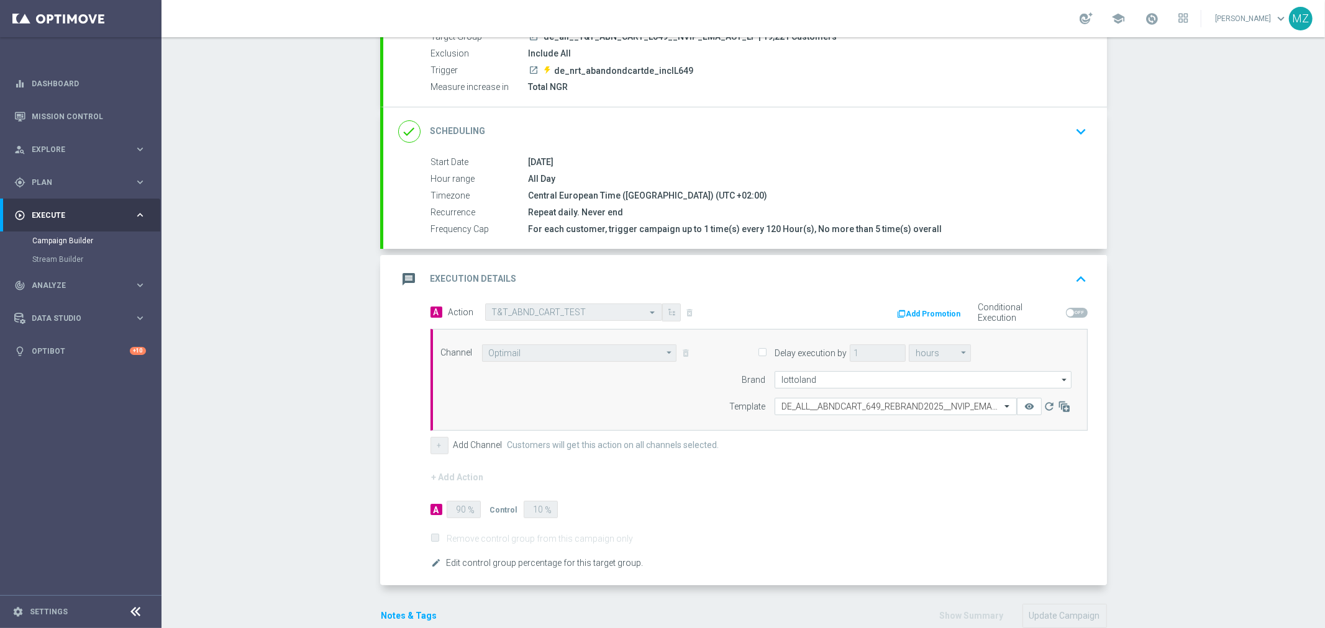
scroll to position [153, 0]
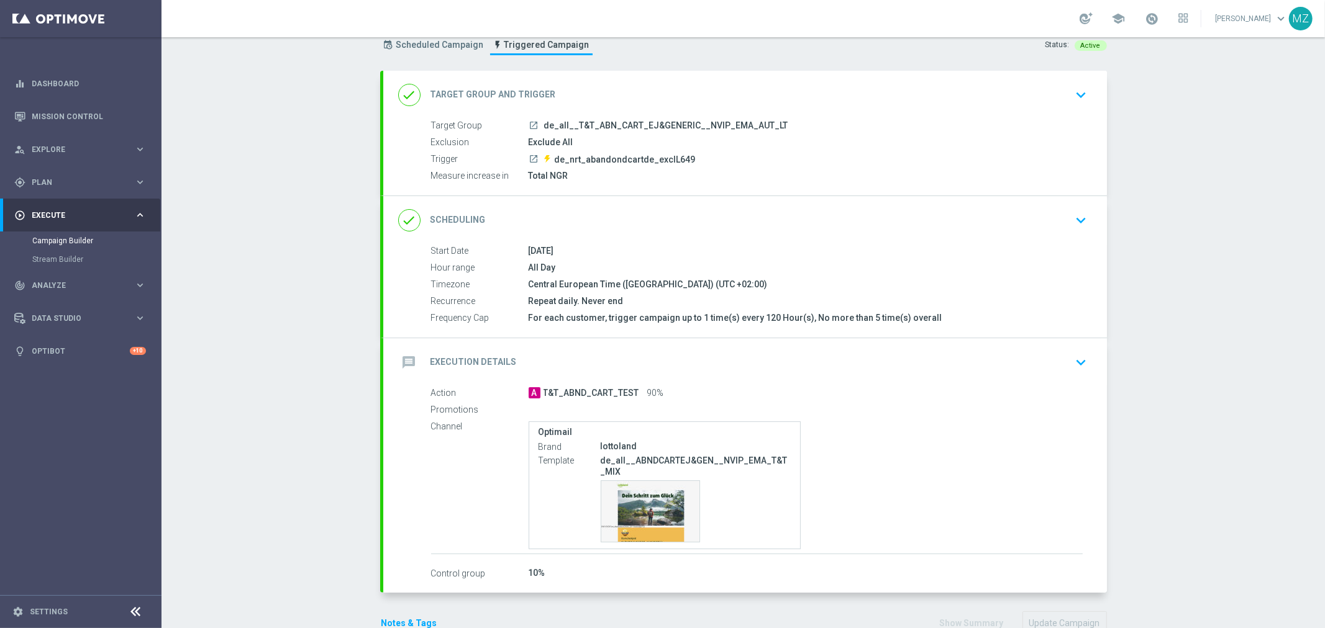
scroll to position [72, 0]
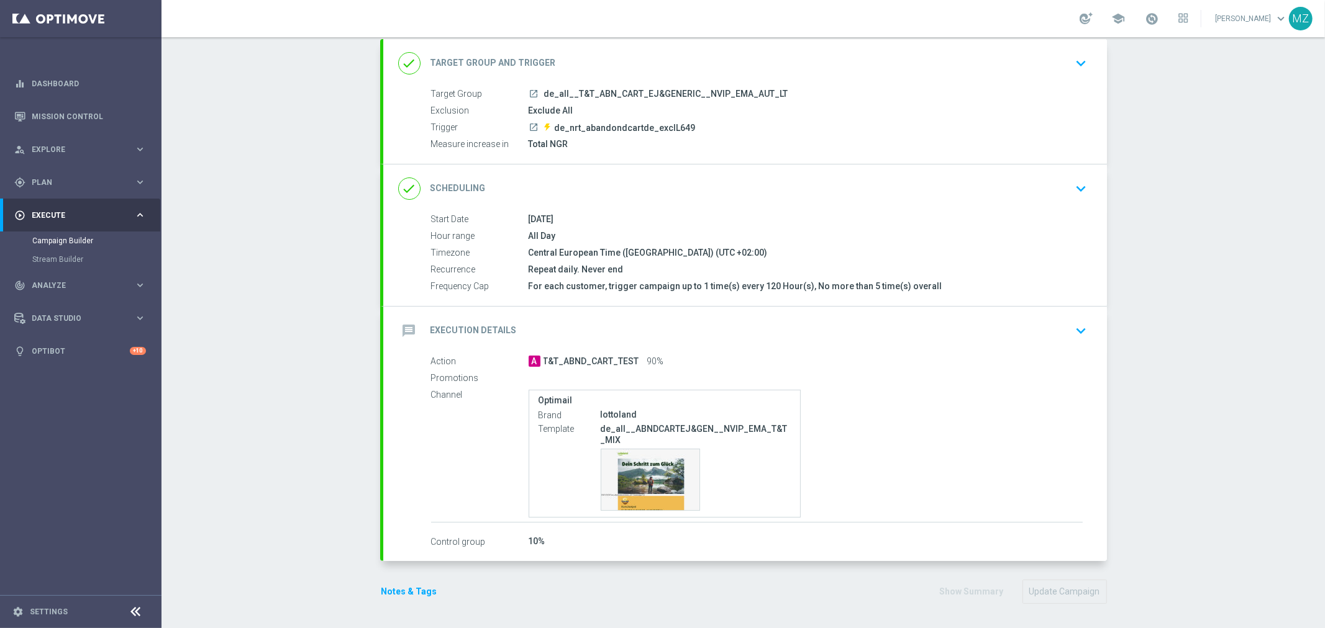
click at [1077, 325] on icon "keyboard_arrow_down" at bounding box center [1081, 331] width 19 height 19
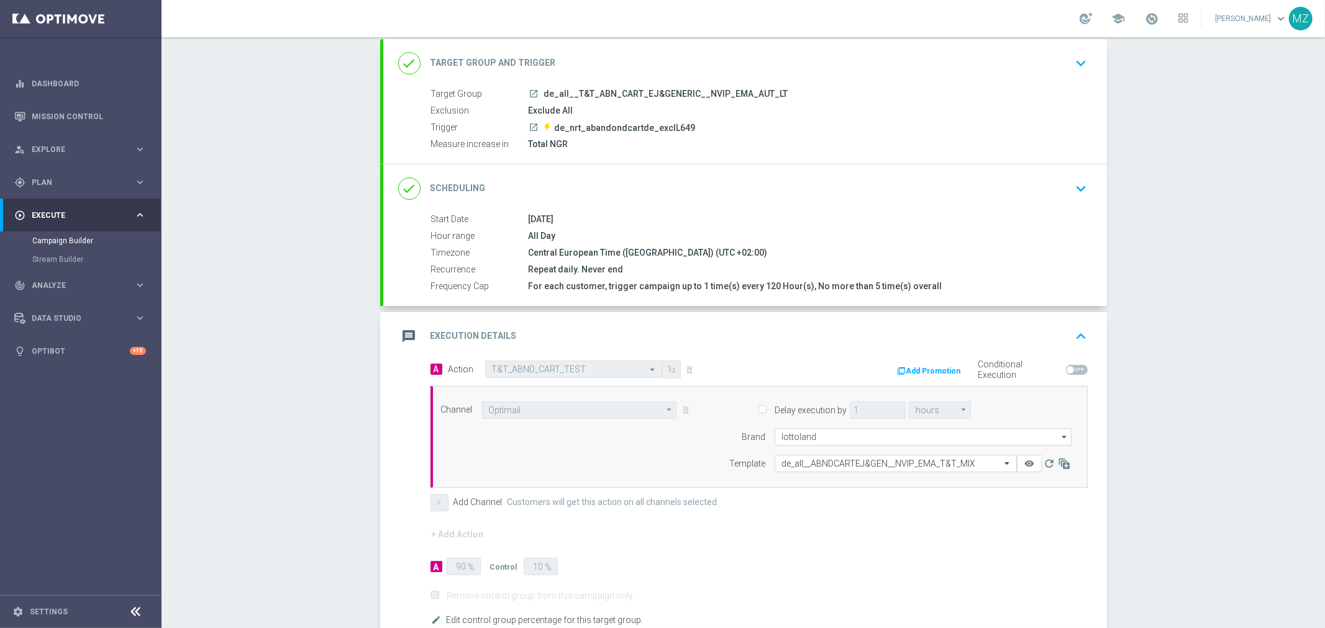
scroll to position [3, 0]
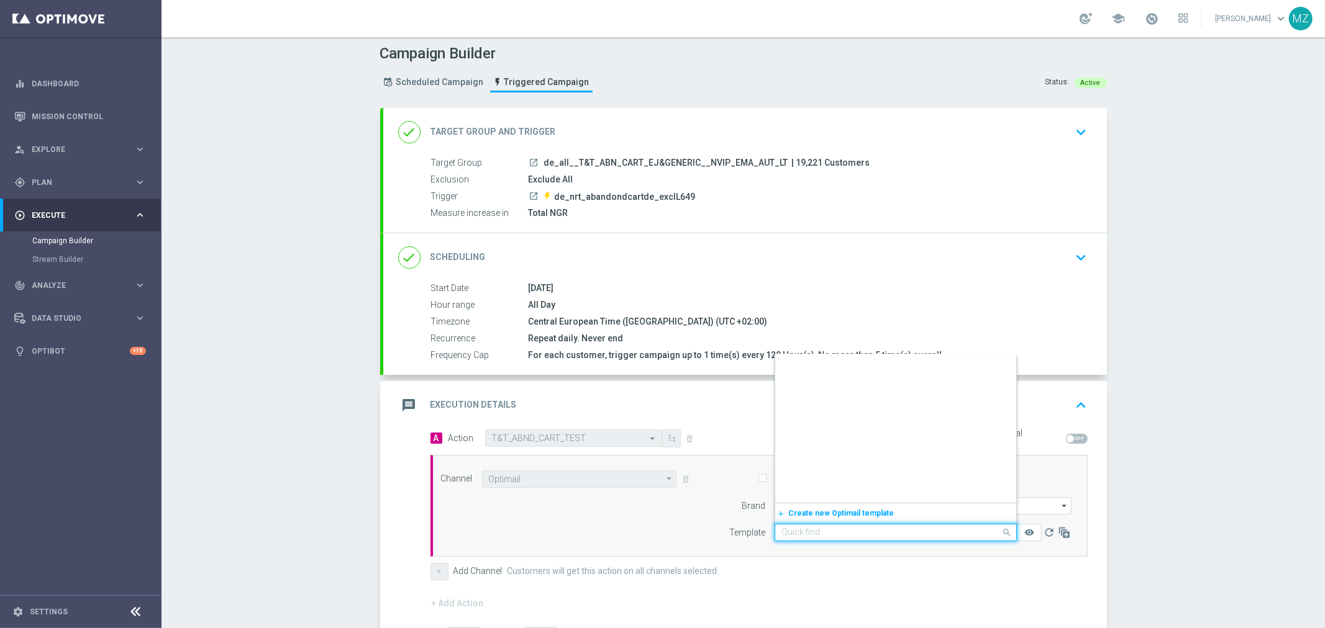
click at [851, 535] on input "text" at bounding box center [883, 533] width 204 height 11
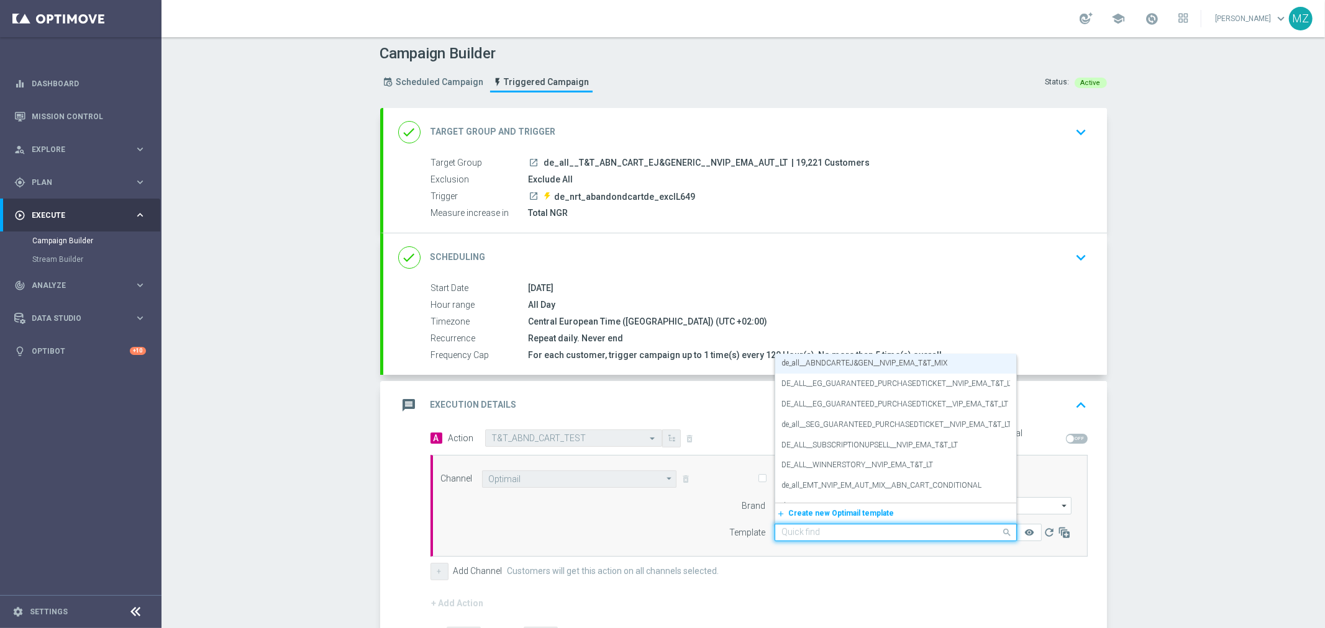
paste input "DE_ALL__ABNDCART_EJGEN_REBRAND2025__NVIP_EMA_T&T_MIX"
type input "DE_ALL__ABNDCART_EJGEN_REBRAND2025__NVIP_EMA_T&T_MIX"
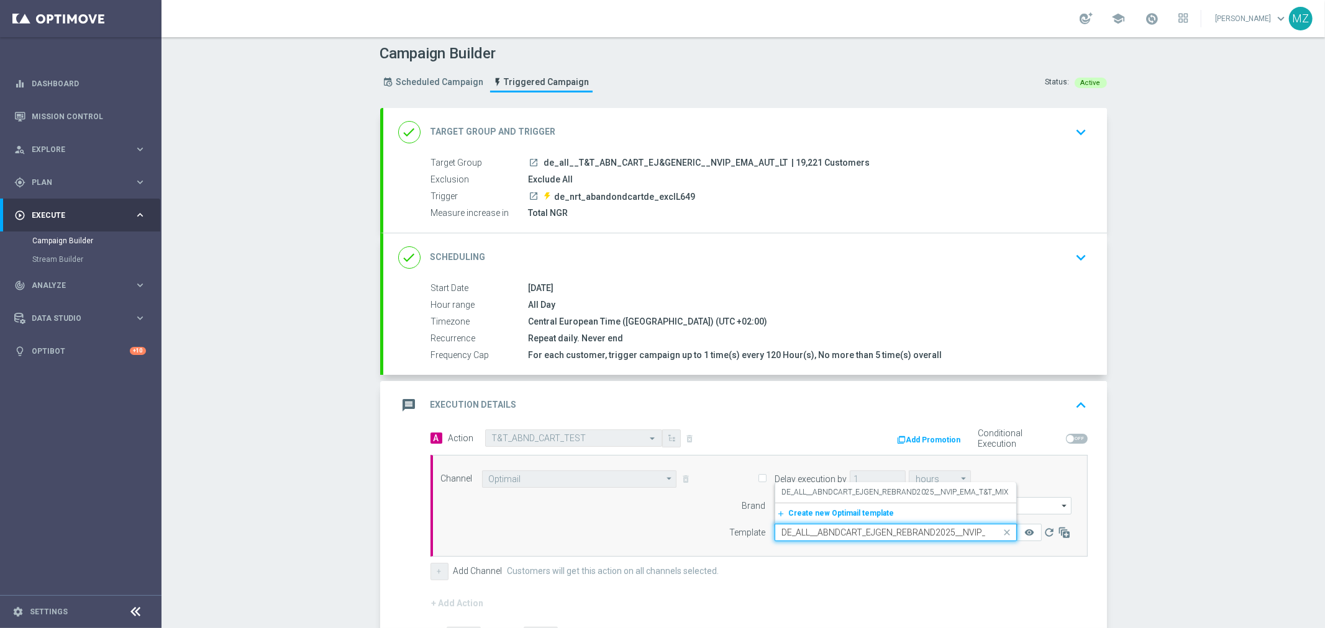
scroll to position [0, 55]
click at [876, 495] on label "DE_ALL__ABNDCART_EJGEN_REBRAND2025__NVIP_EMA_T&T_MIX" at bounding box center [894, 492] width 227 height 11
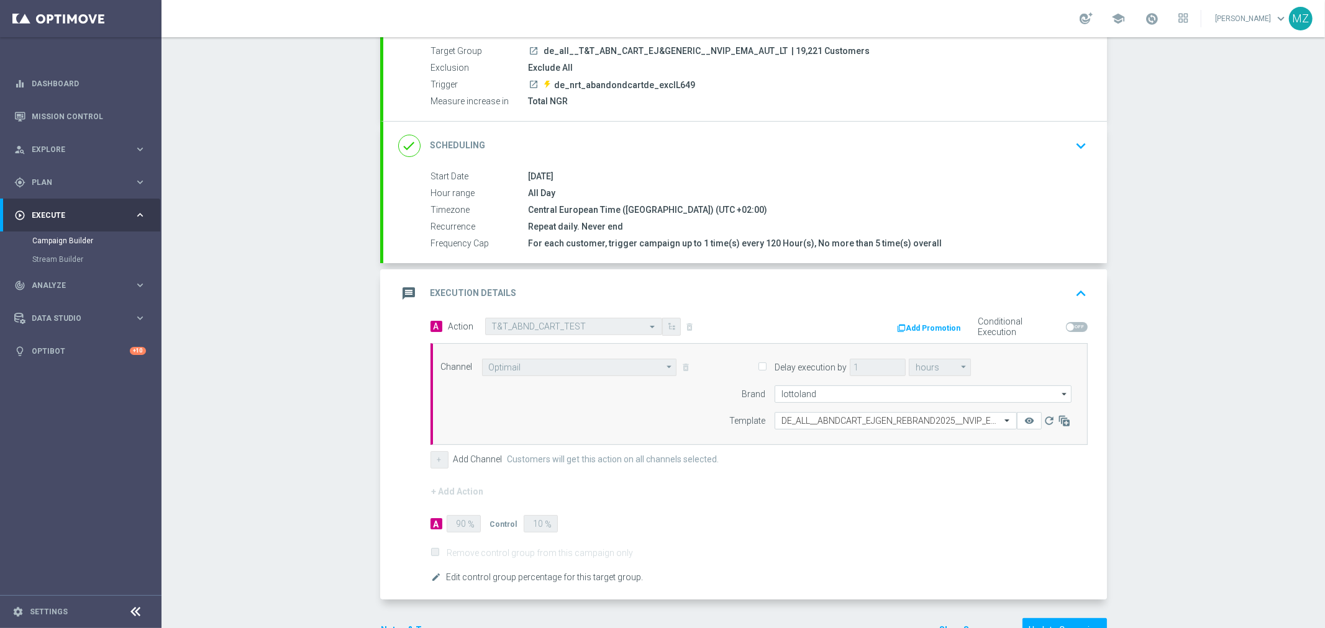
scroll to position [153, 0]
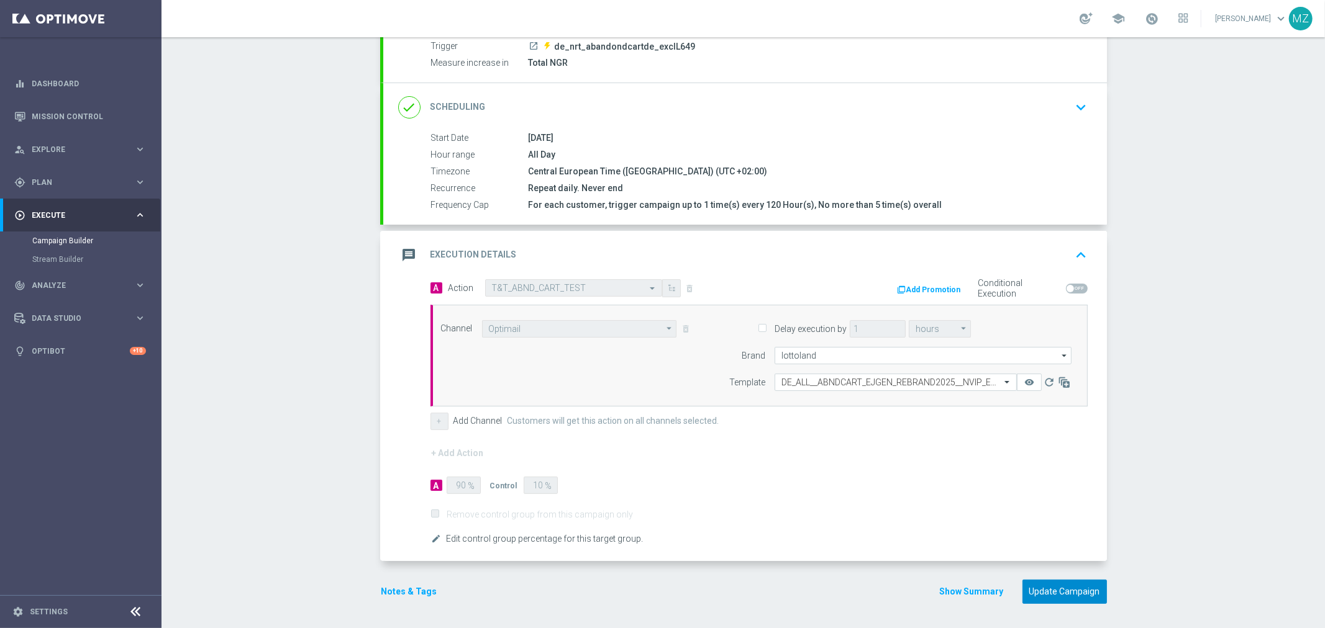
click at [1057, 591] on button "Update Campaign" at bounding box center [1064, 592] width 84 height 24
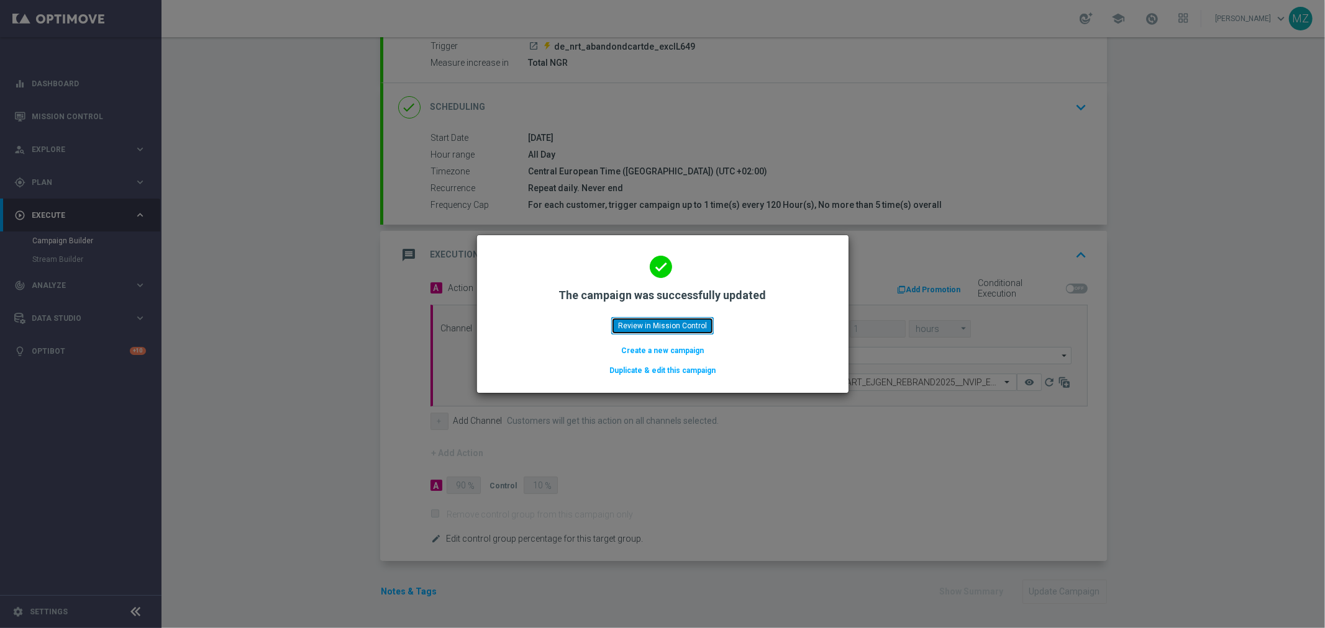
click at [679, 323] on button "Review in Mission Control" at bounding box center [662, 325] width 102 height 17
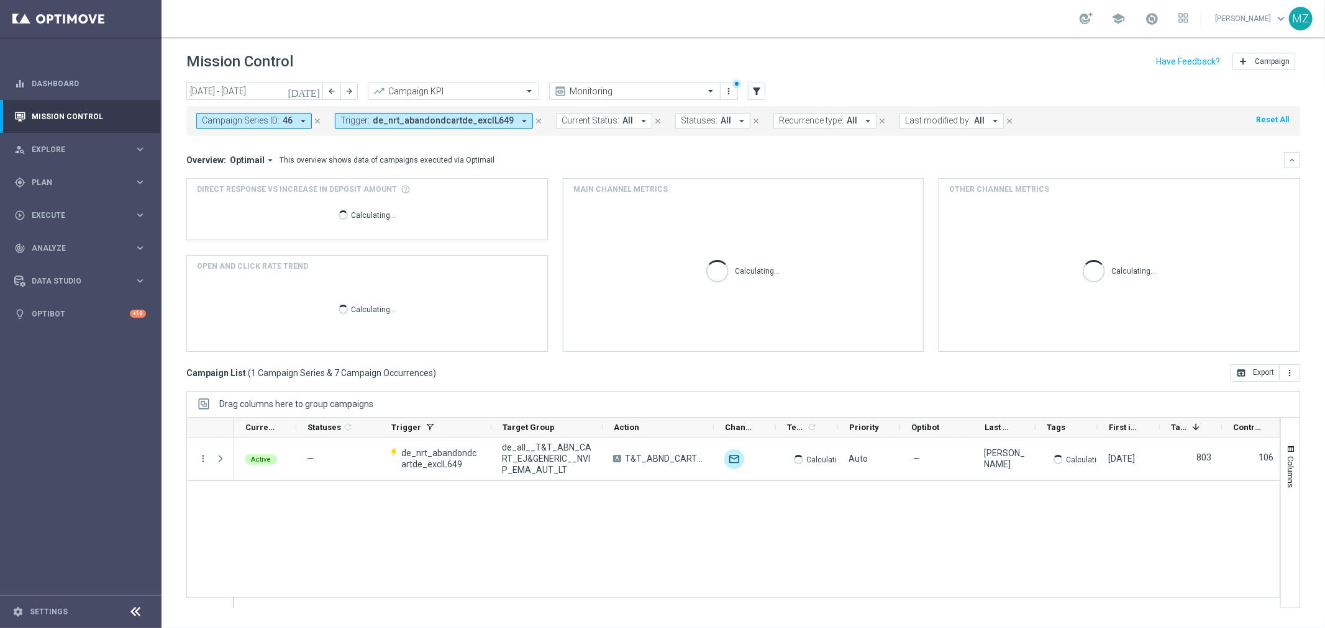
click at [373, 118] on span "de_nrt_abandondcartde_exclL649" at bounding box center [443, 121] width 141 height 11
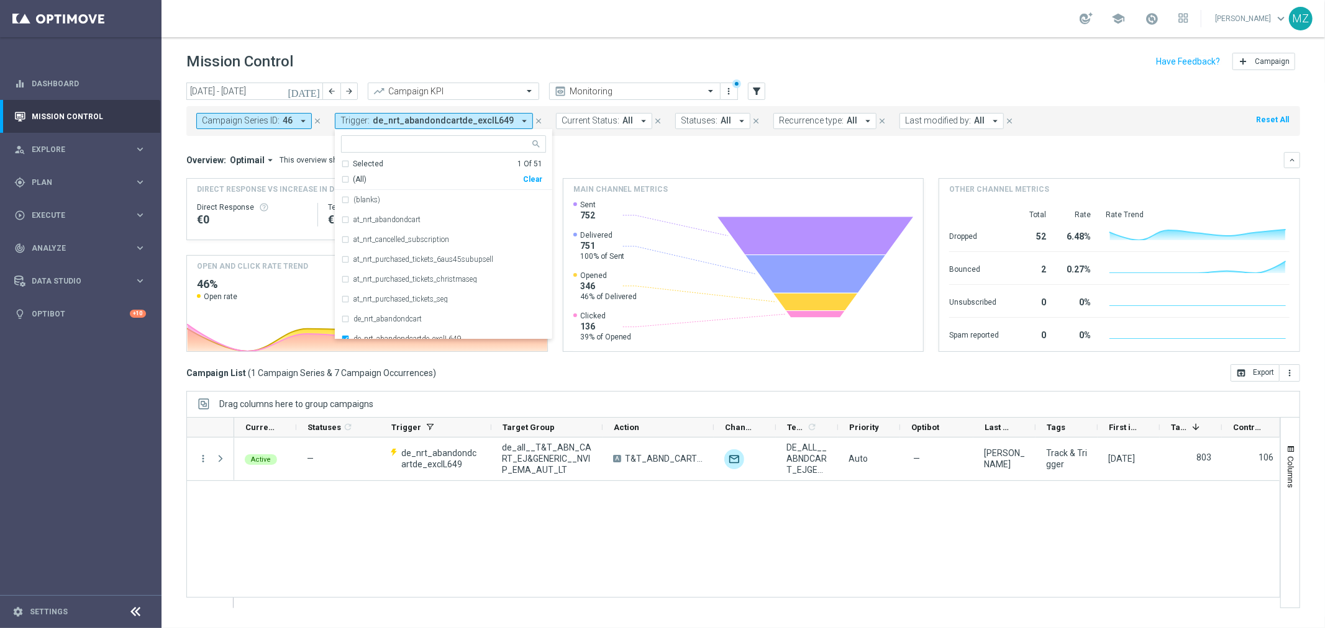
click at [317, 120] on icon "close" at bounding box center [317, 121] width 9 height 9
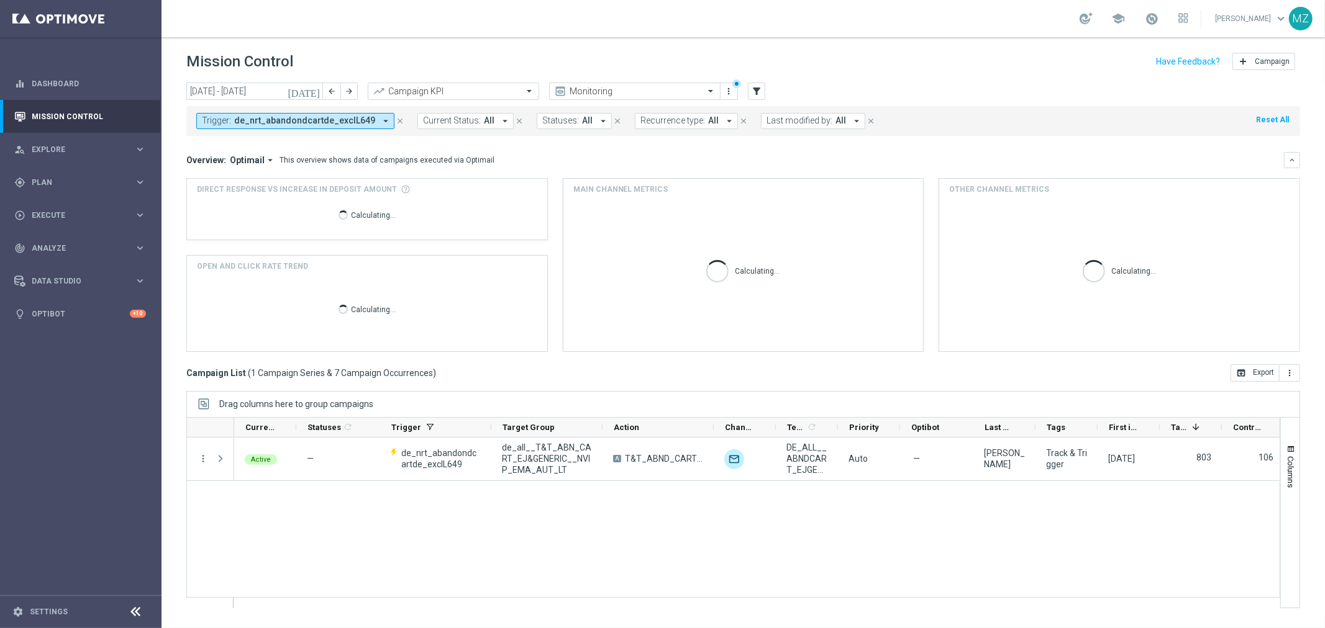
click at [317, 120] on span "de_nrt_abandondcartde_exclL649" at bounding box center [304, 121] width 141 height 11
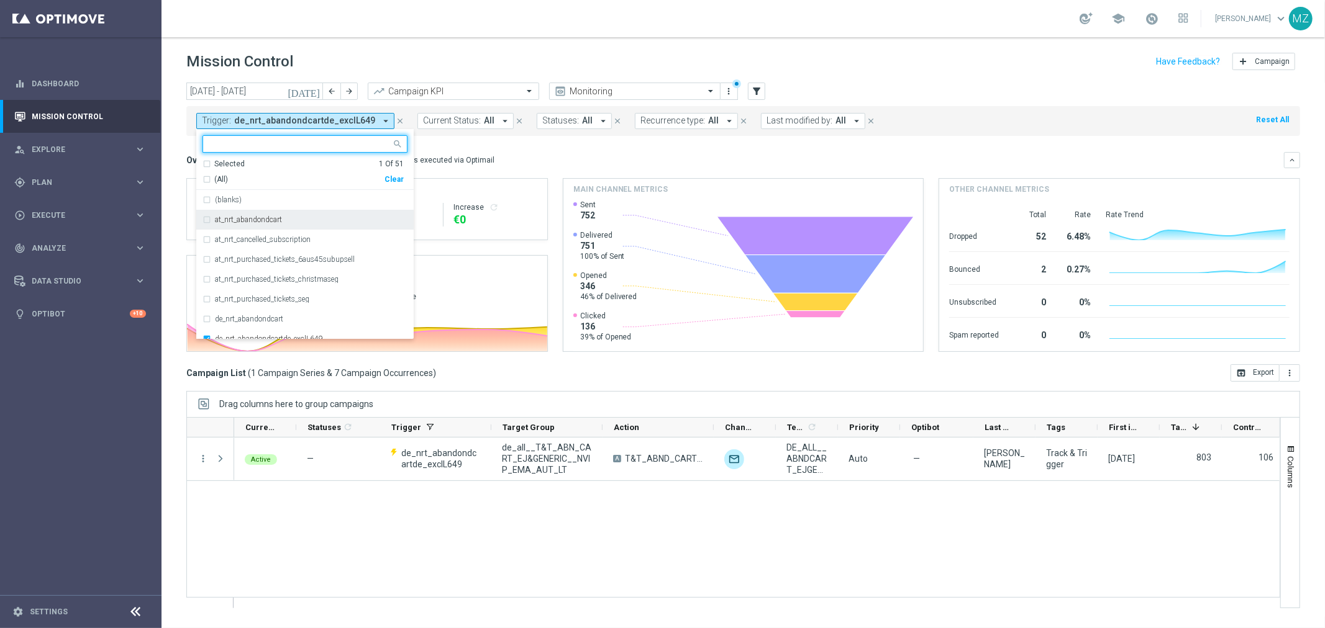
scroll to position [69, 0]
click at [268, 266] on label "de_nrt_abandondcartde_exclL649" at bounding box center [269, 269] width 108 height 7
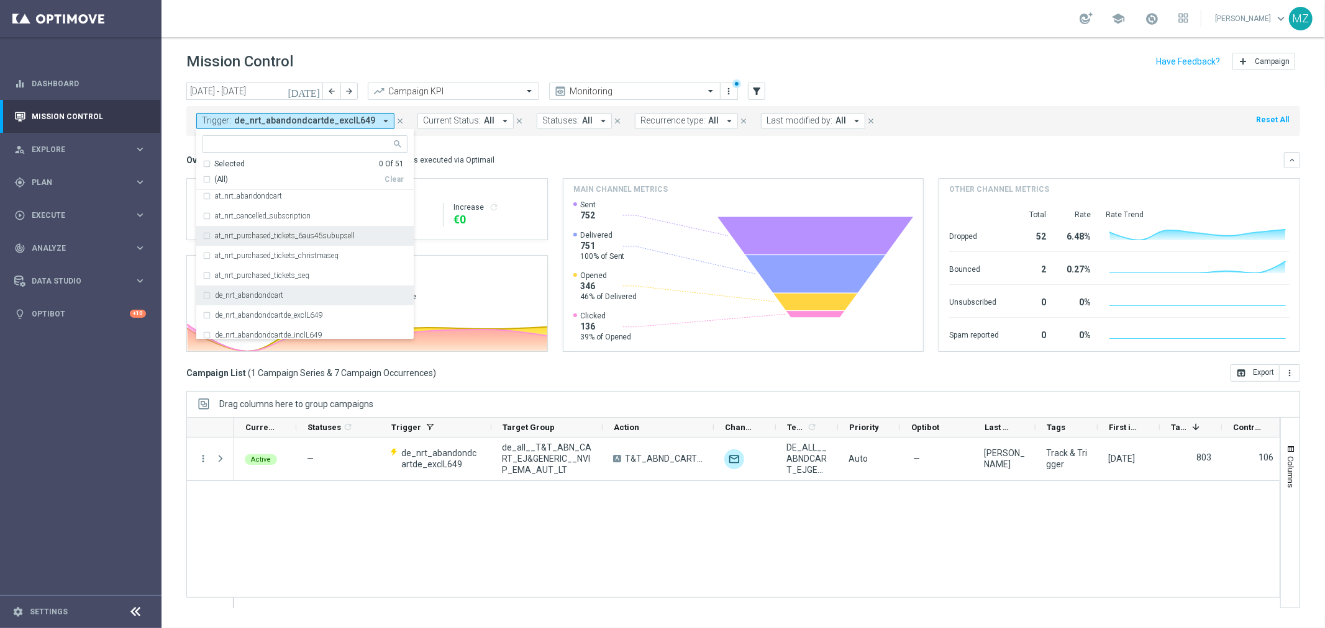
scroll to position [0, 0]
click at [268, 220] on label "at_nrt_abandondcart" at bounding box center [248, 219] width 67 height 7
click at [568, 48] on header "Mission Control add Campaign" at bounding box center [742, 59] width 1163 height 45
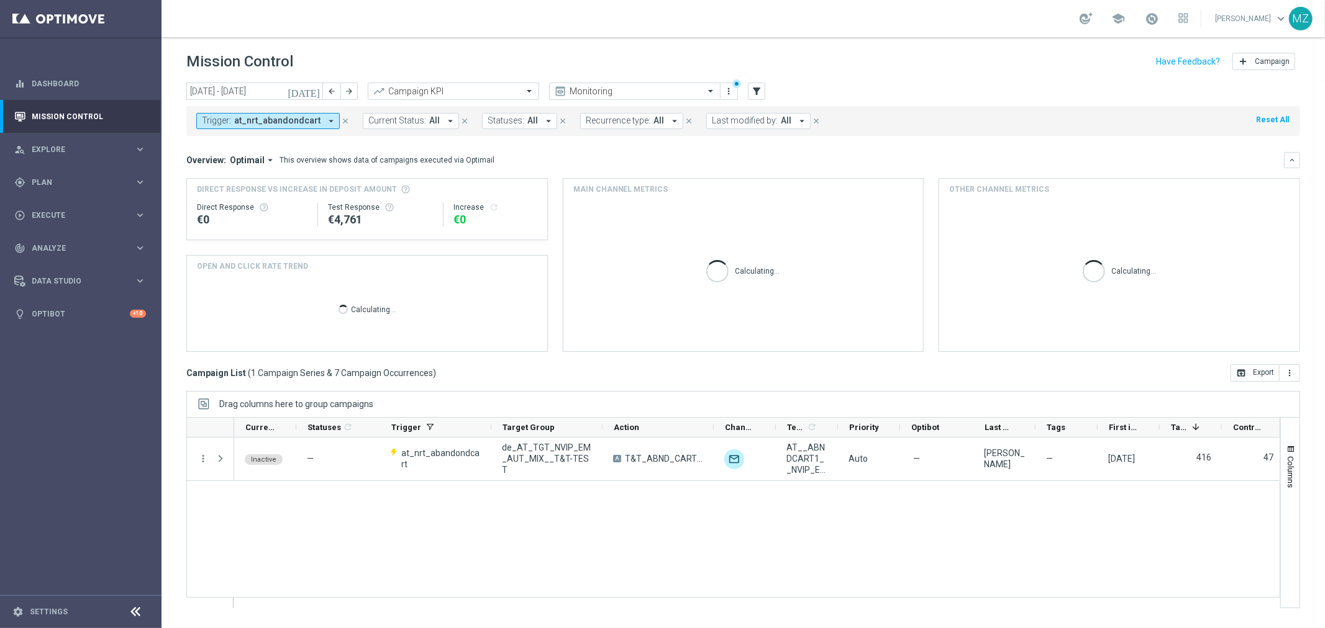
click at [310, 122] on span "at_nrt_abandondcart" at bounding box center [277, 121] width 86 height 11
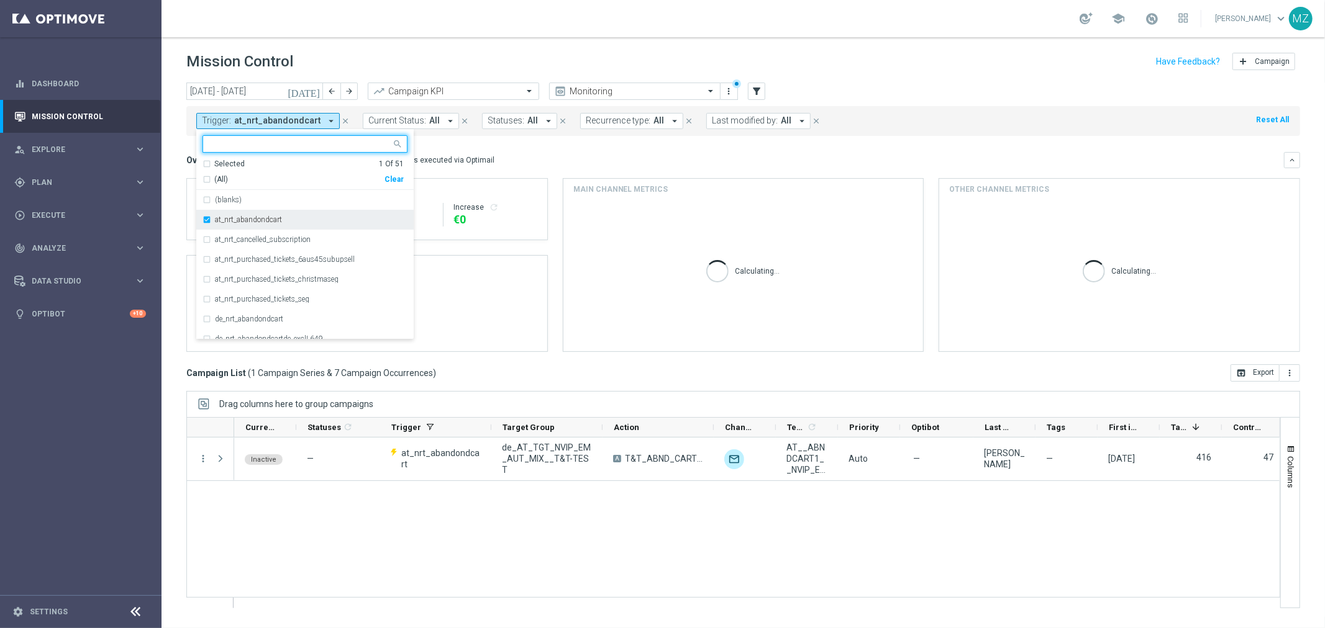
click at [248, 222] on label "at_nrt_abandondcart" at bounding box center [248, 219] width 67 height 7
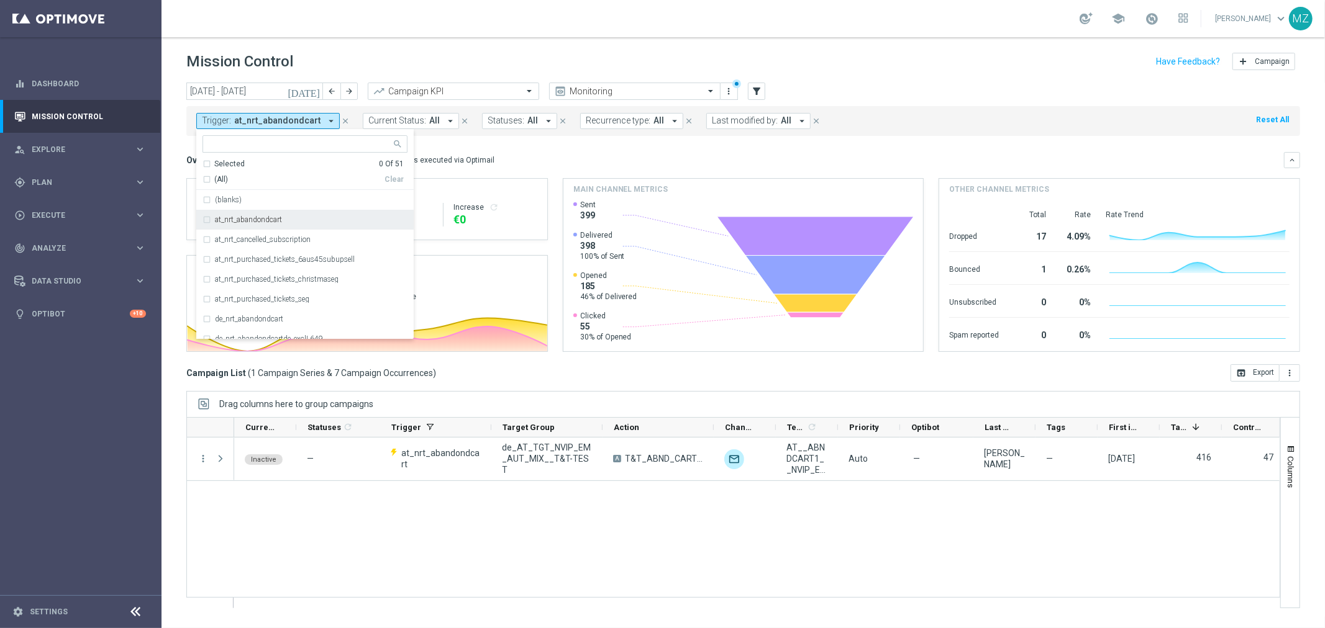
click at [243, 214] on div "at_nrt_abandondcart" at bounding box center [304, 220] width 205 height 20
click at [314, 89] on icon "[DATE]" at bounding box center [305, 91] width 34 height 11
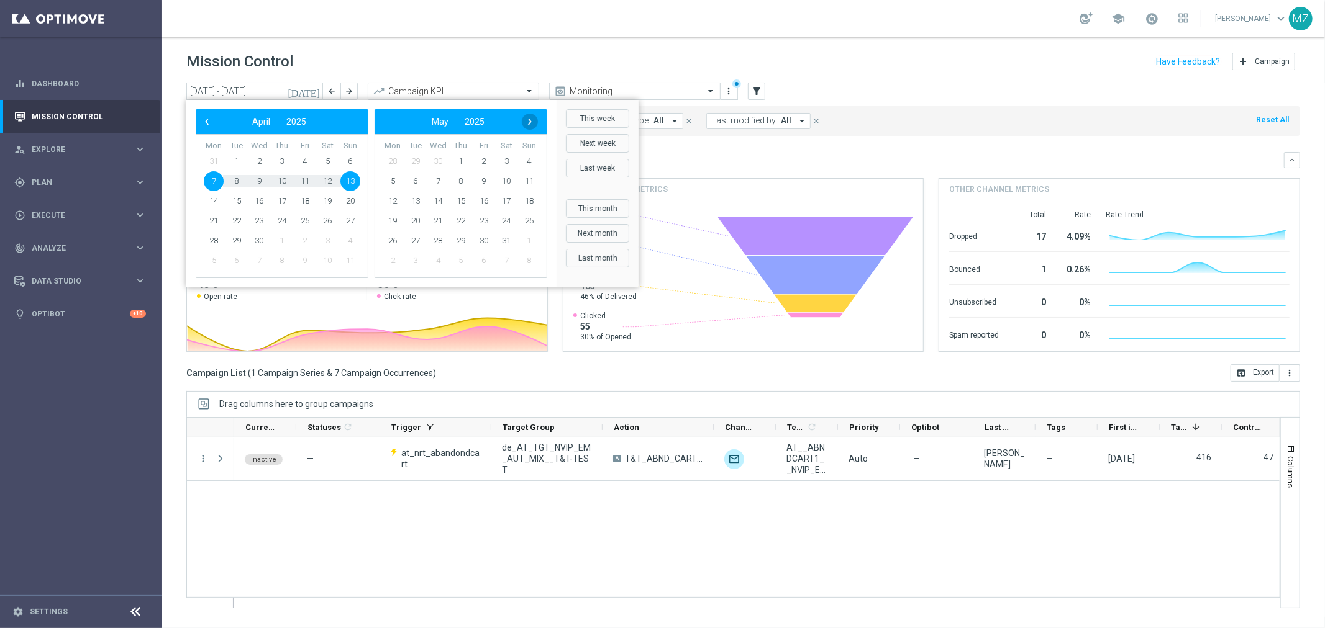
click at [528, 124] on span "›" at bounding box center [530, 122] width 16 height 16
click at [478, 219] on span "26" at bounding box center [484, 221] width 20 height 20
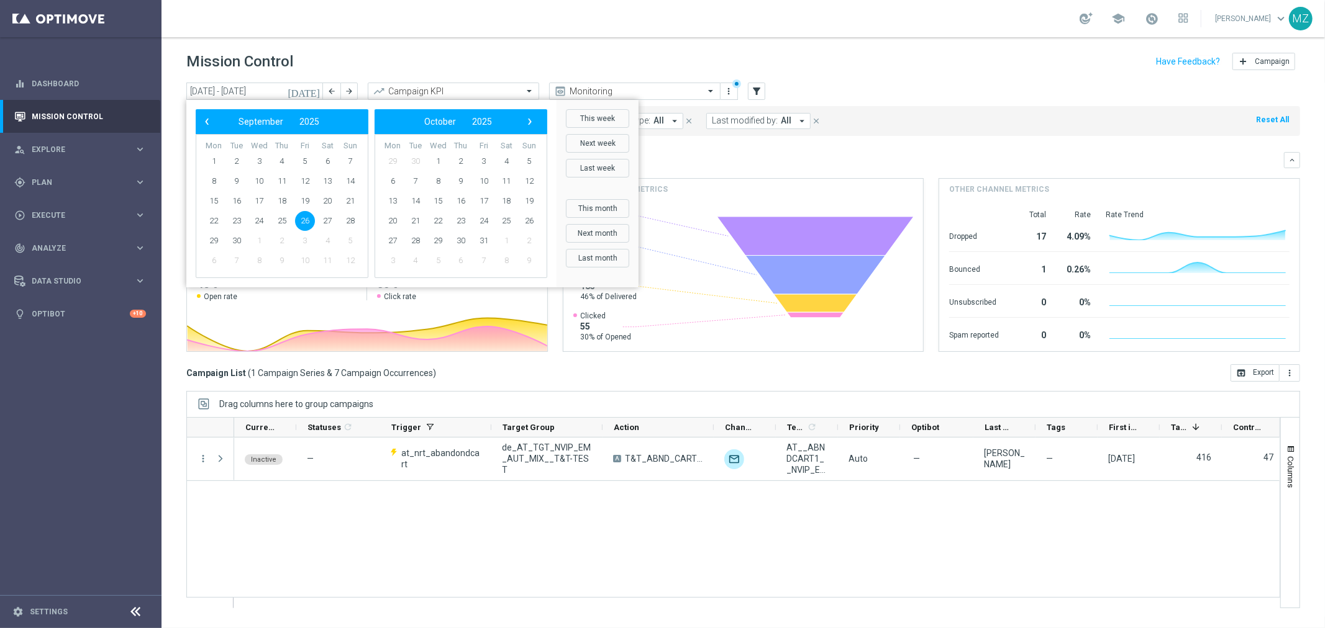
click at [306, 215] on span "26" at bounding box center [305, 221] width 20 height 20
type input "26 Sep 2025 - 26 Sep 2025"
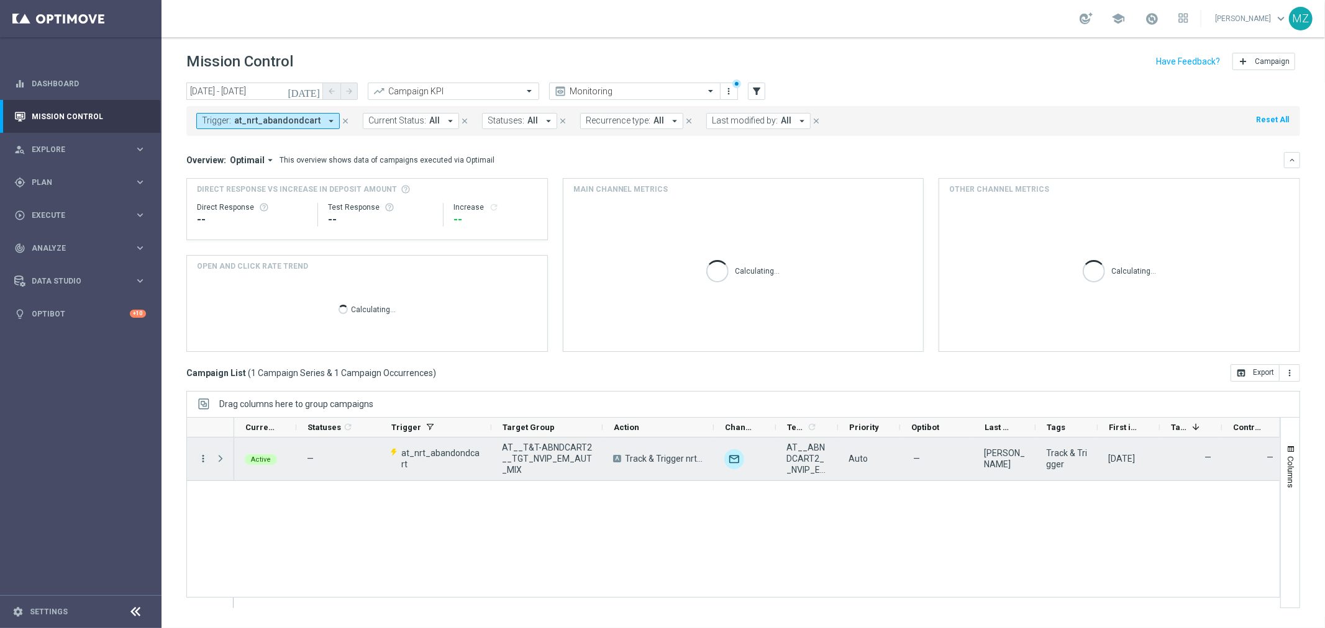
click at [205, 458] on icon "more_vert" at bounding box center [202, 458] width 11 height 11
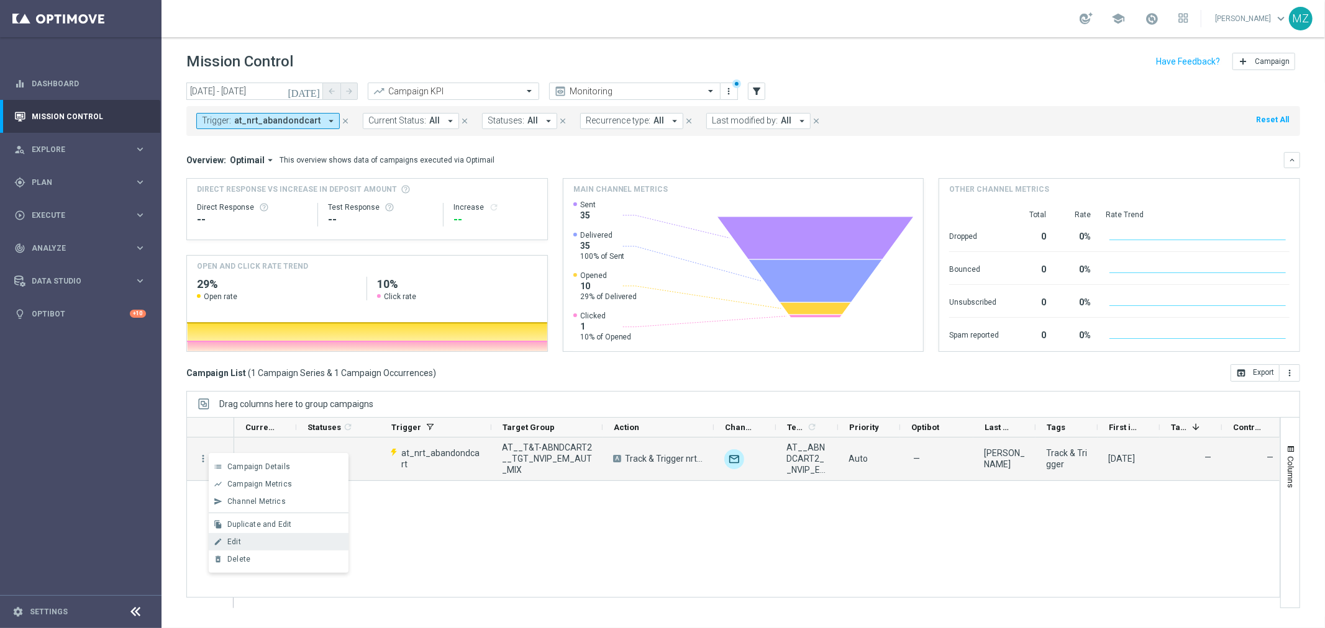
click at [230, 542] on span "Edit" at bounding box center [234, 542] width 14 height 9
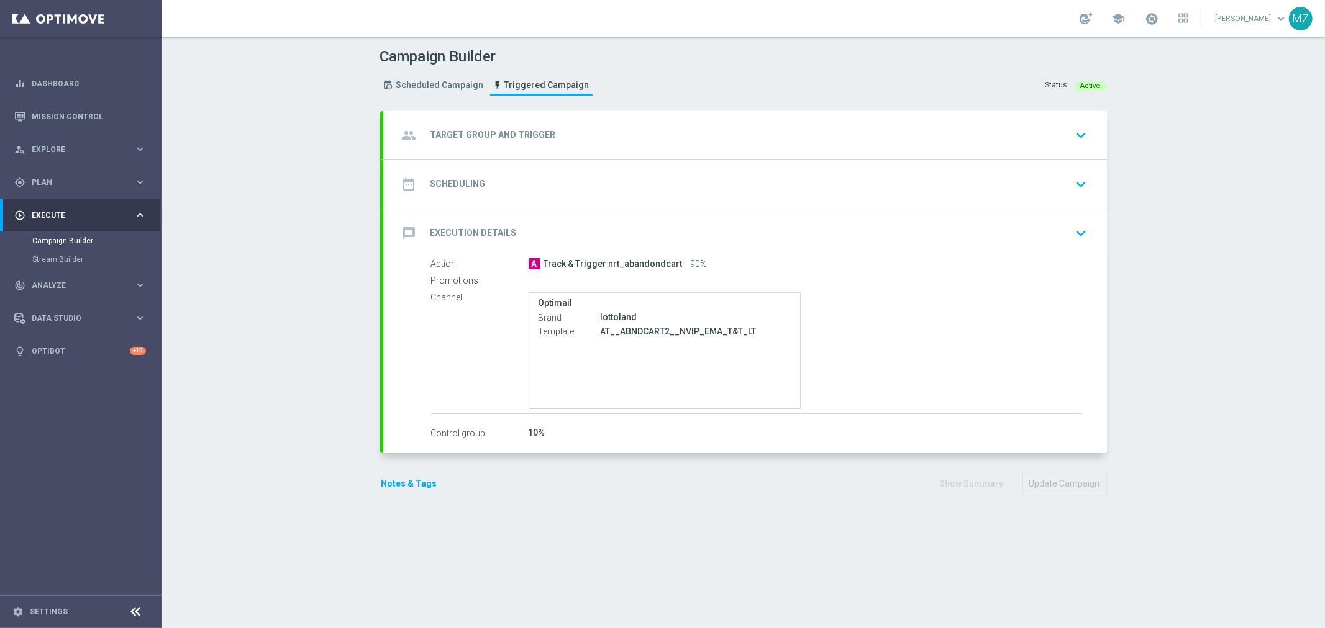
type input "AT__T&T-ABNDCART2__TGT_NVIP_EM_AUT_MIX"
radio input "false"
radio input "true"
type input "at_nrt_abandondcart"
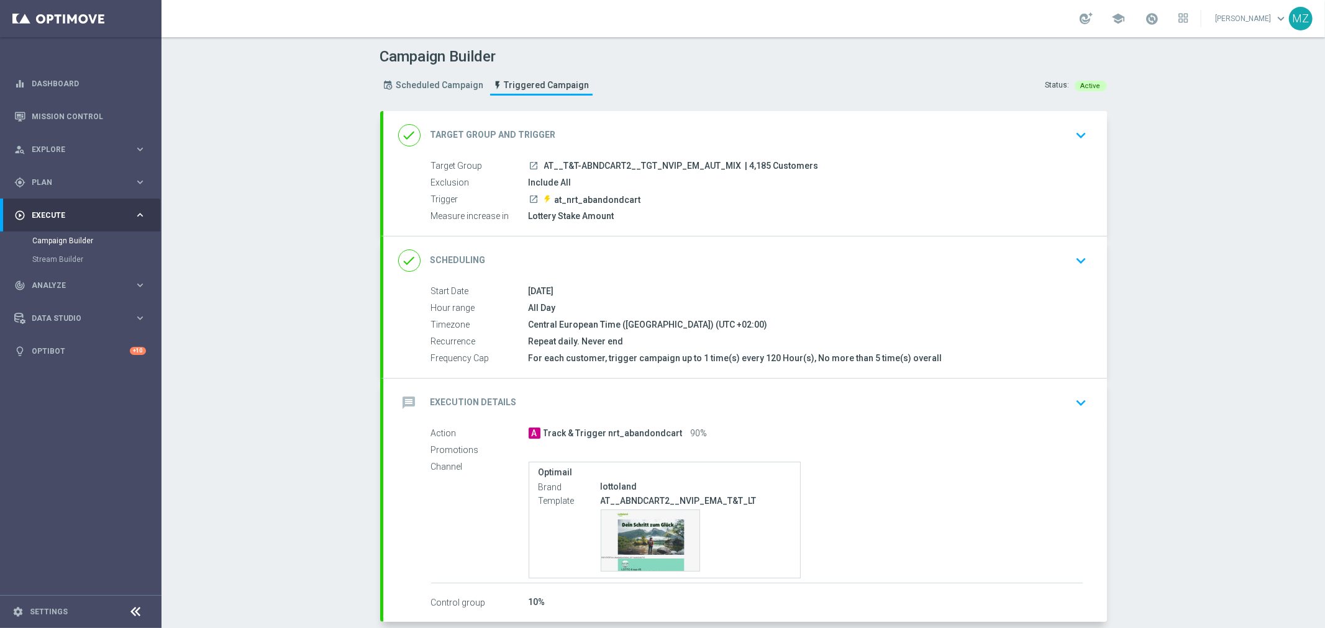
click at [1076, 394] on icon "keyboard_arrow_down" at bounding box center [1081, 403] width 19 height 19
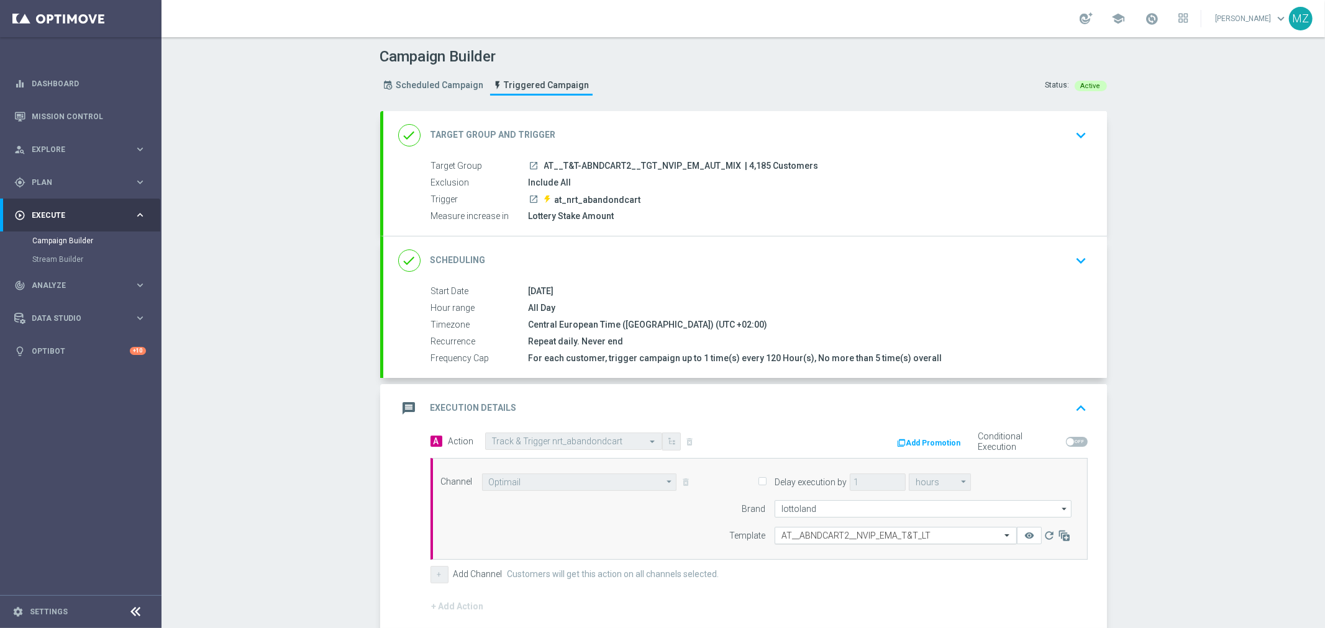
click at [882, 531] on input "text" at bounding box center [883, 536] width 204 height 11
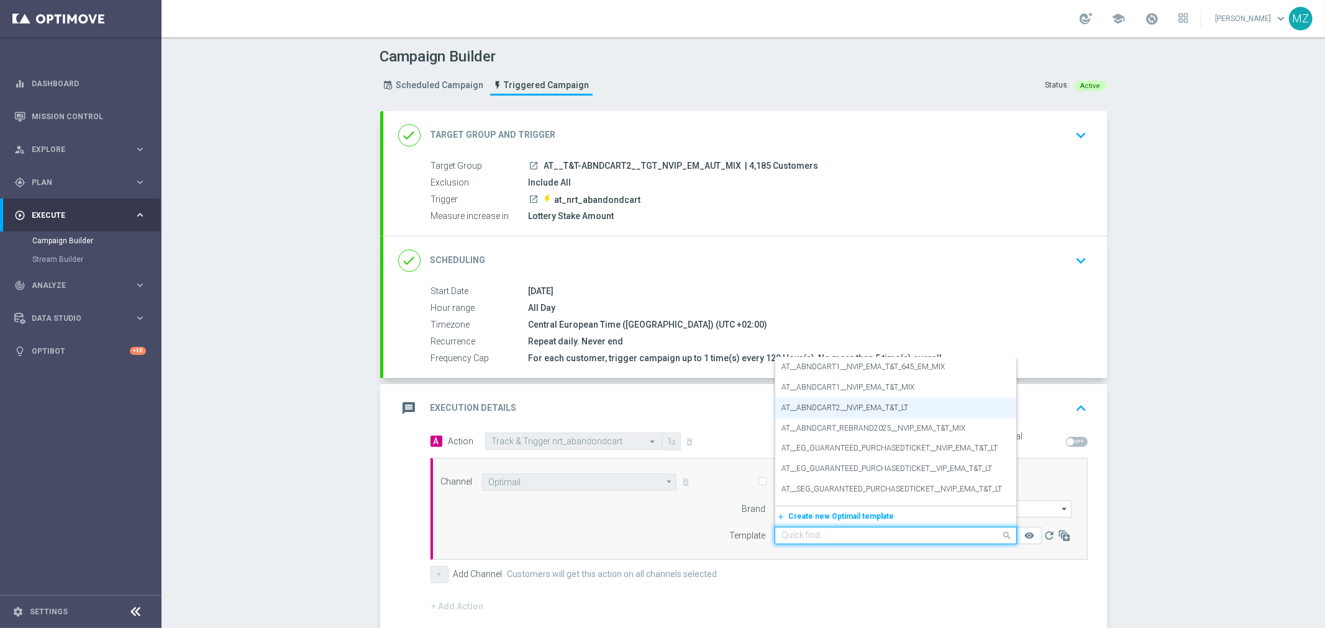
paste input "AT__ABNDCART_REBRAND2025__NVIP_EMA_T&T_MIX"
type input "AT__ABNDCART_REBRAND2025__NVIP_EMA_T&T_MIX"
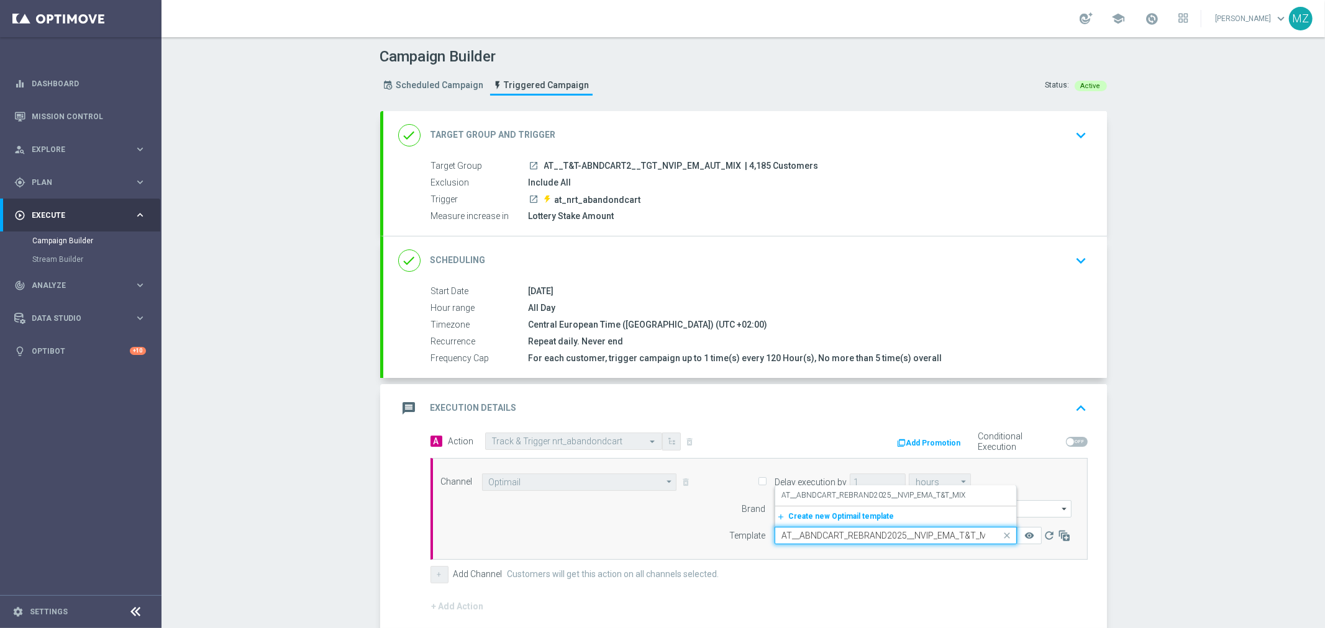
scroll to position [0, 6]
click at [907, 501] on div "AT__ABNDCART_REBRAND2025__NVIP_EMA_T&T_MIX" at bounding box center [895, 496] width 229 height 20
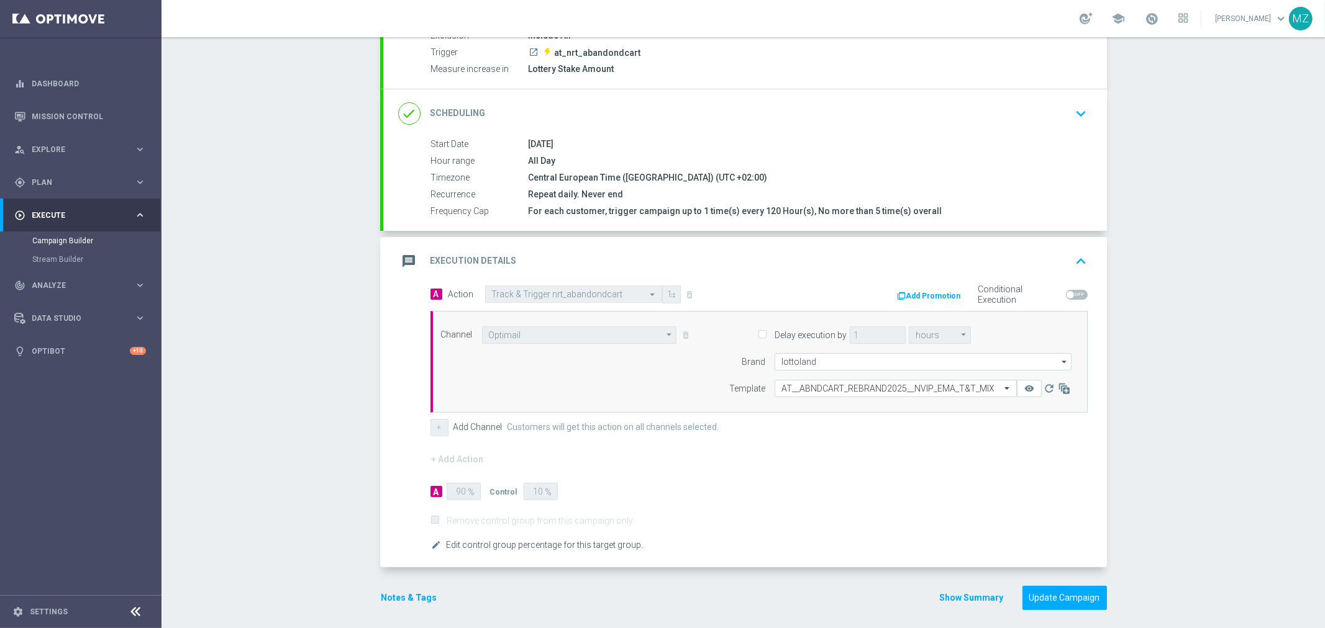
scroll to position [153, 0]
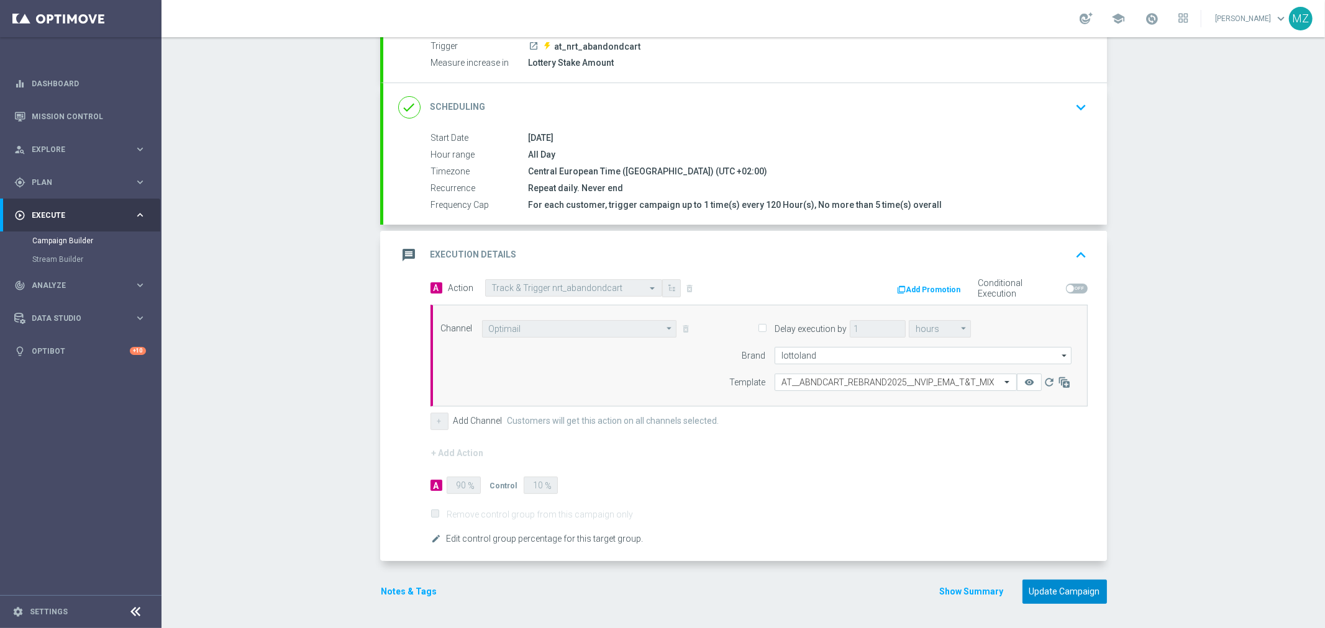
click at [1057, 594] on button "Update Campaign" at bounding box center [1064, 592] width 84 height 24
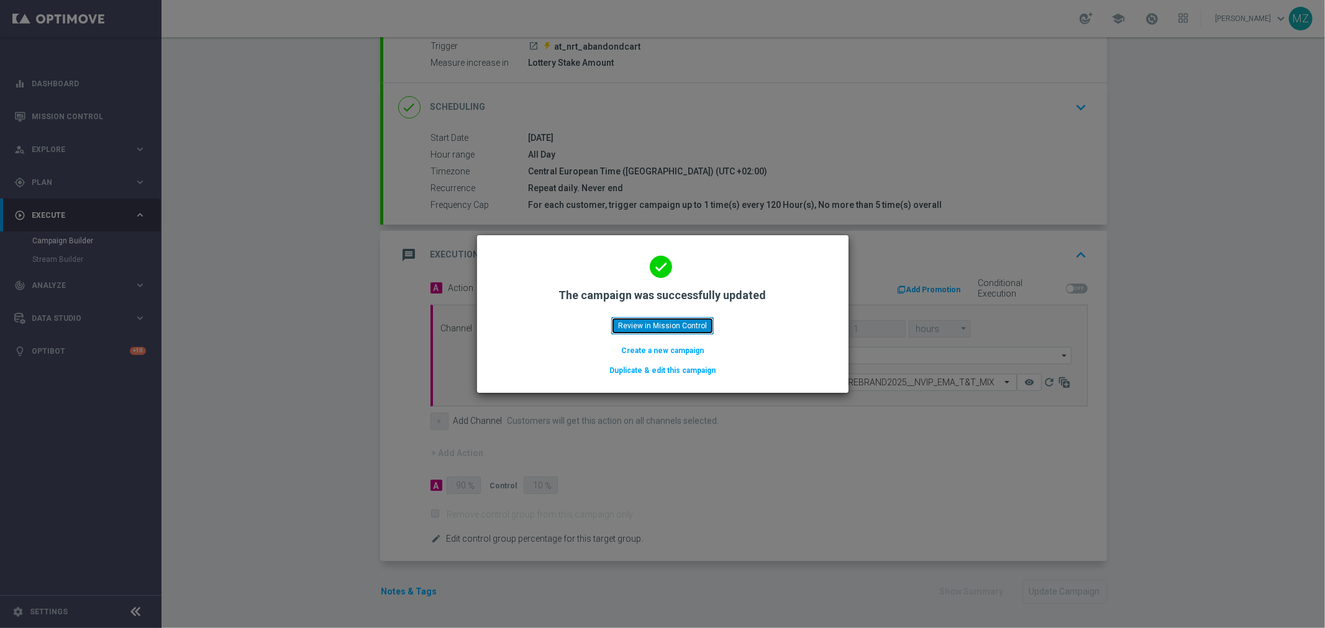
click at [687, 327] on button "Review in Mission Control" at bounding box center [662, 325] width 102 height 17
